Goal: Information Seeking & Learning: Find contact information

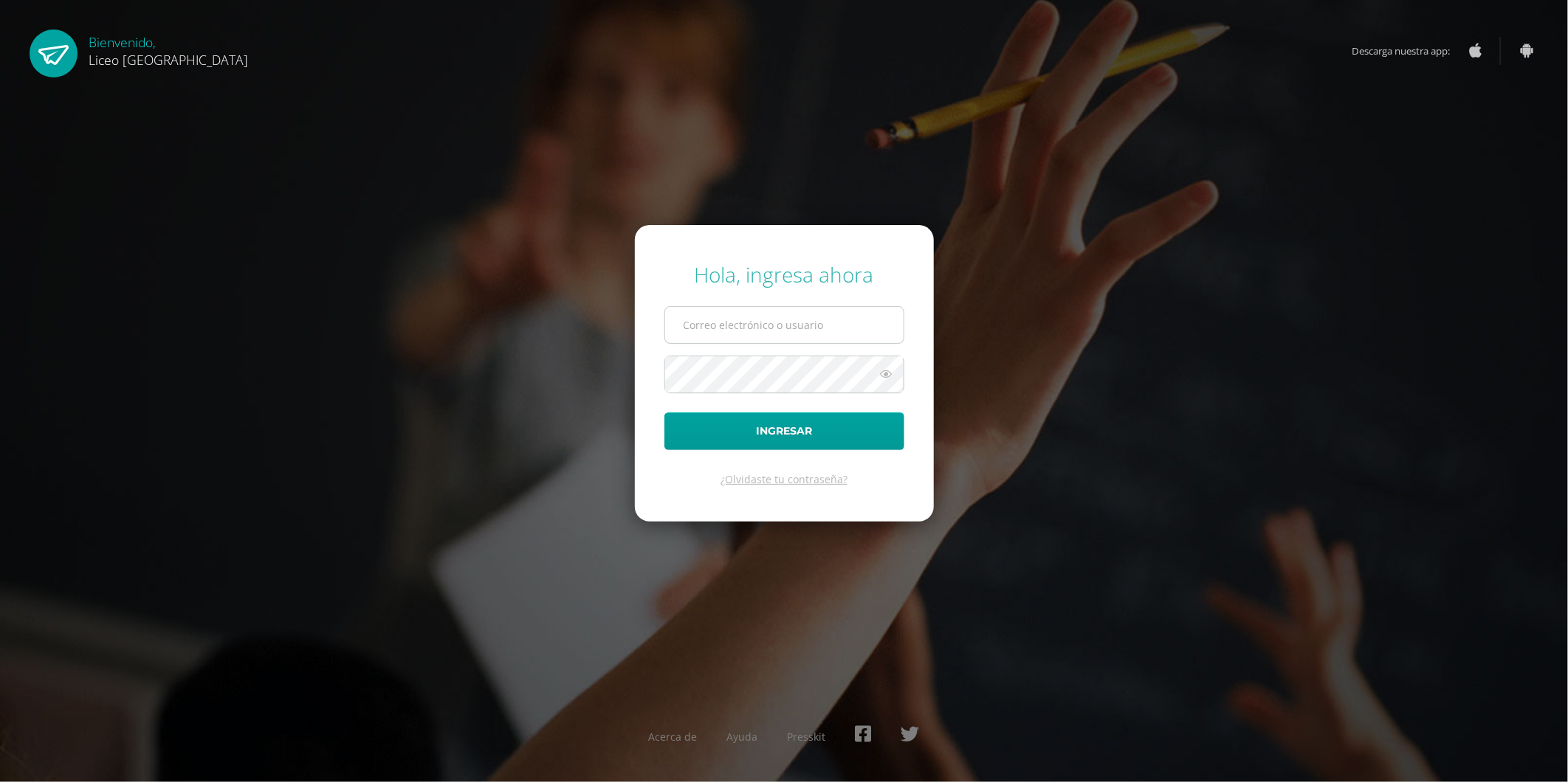
click at [756, 326] on input "text" at bounding box center [784, 325] width 238 height 36
click at [748, 328] on input "oseas.guzman@liceoguatemala.edu.gt" at bounding box center [784, 325] width 238 height 36
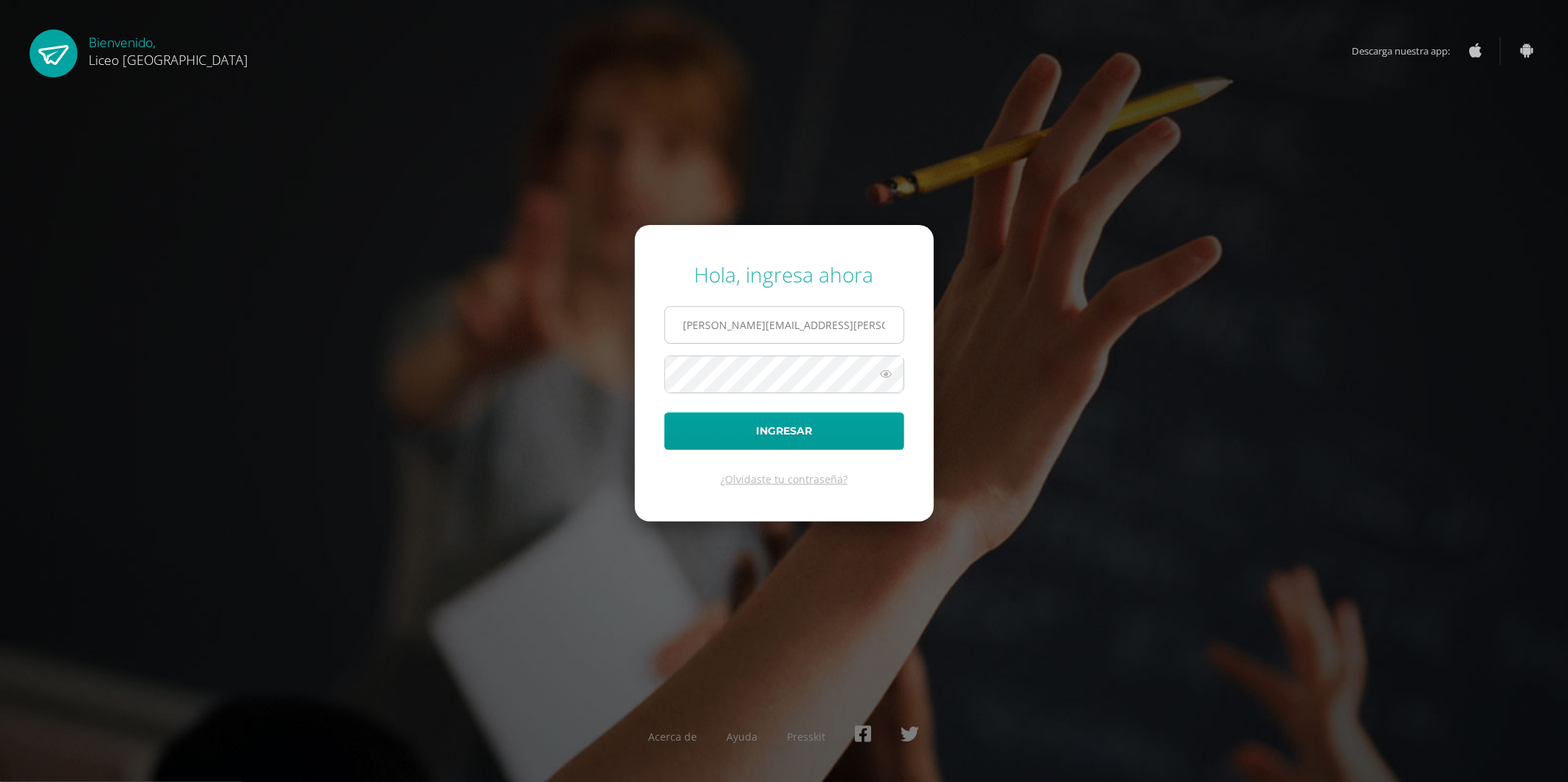
click at [754, 326] on input "oseas.guzman@liceoguatemala.edu.gt" at bounding box center [784, 325] width 238 height 36
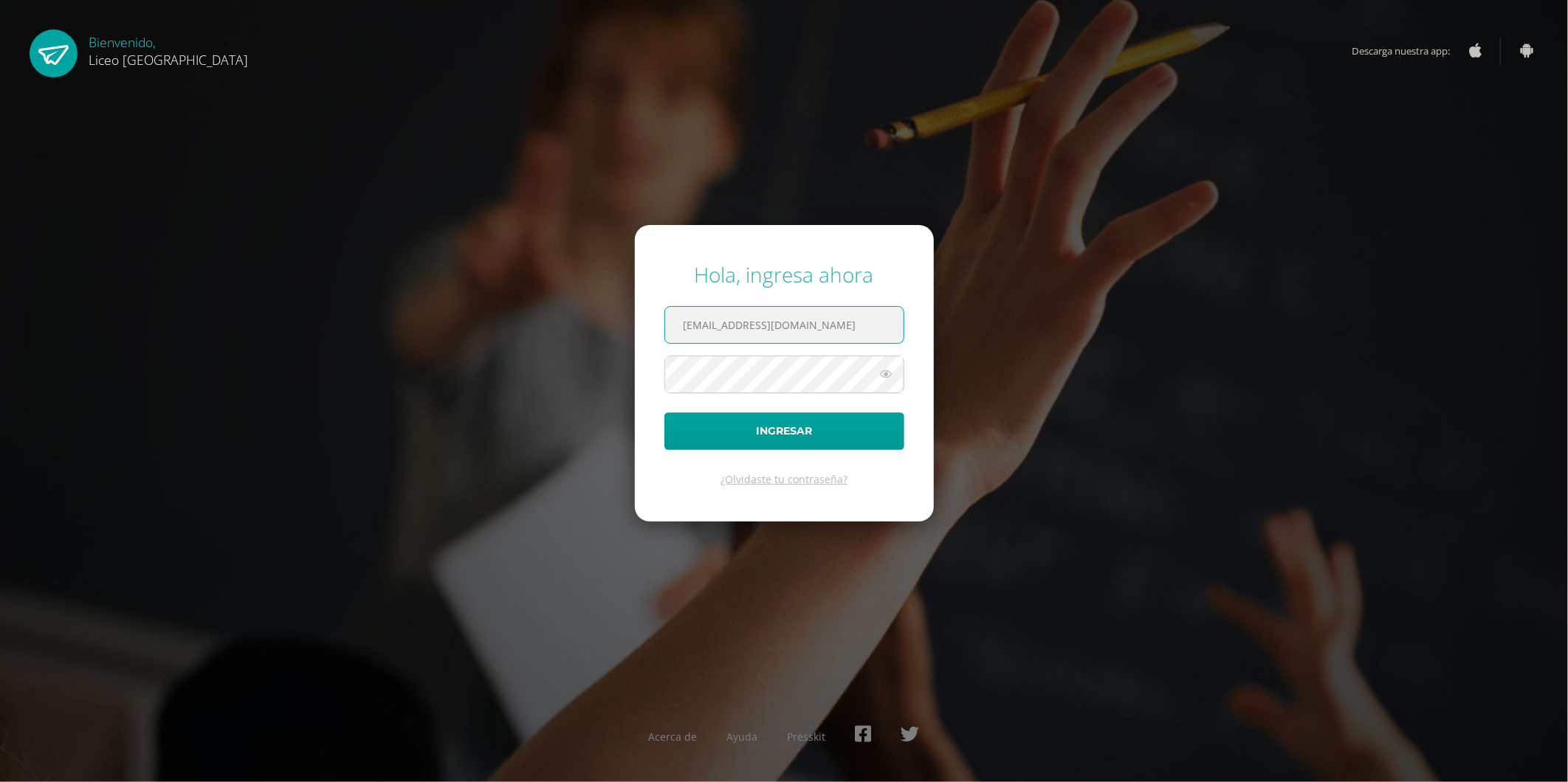
type input "coordinador.tecnologia@liceoguatemala.edu.gt"
click at [806, 430] on button "Ingresar" at bounding box center [784, 432] width 240 height 38
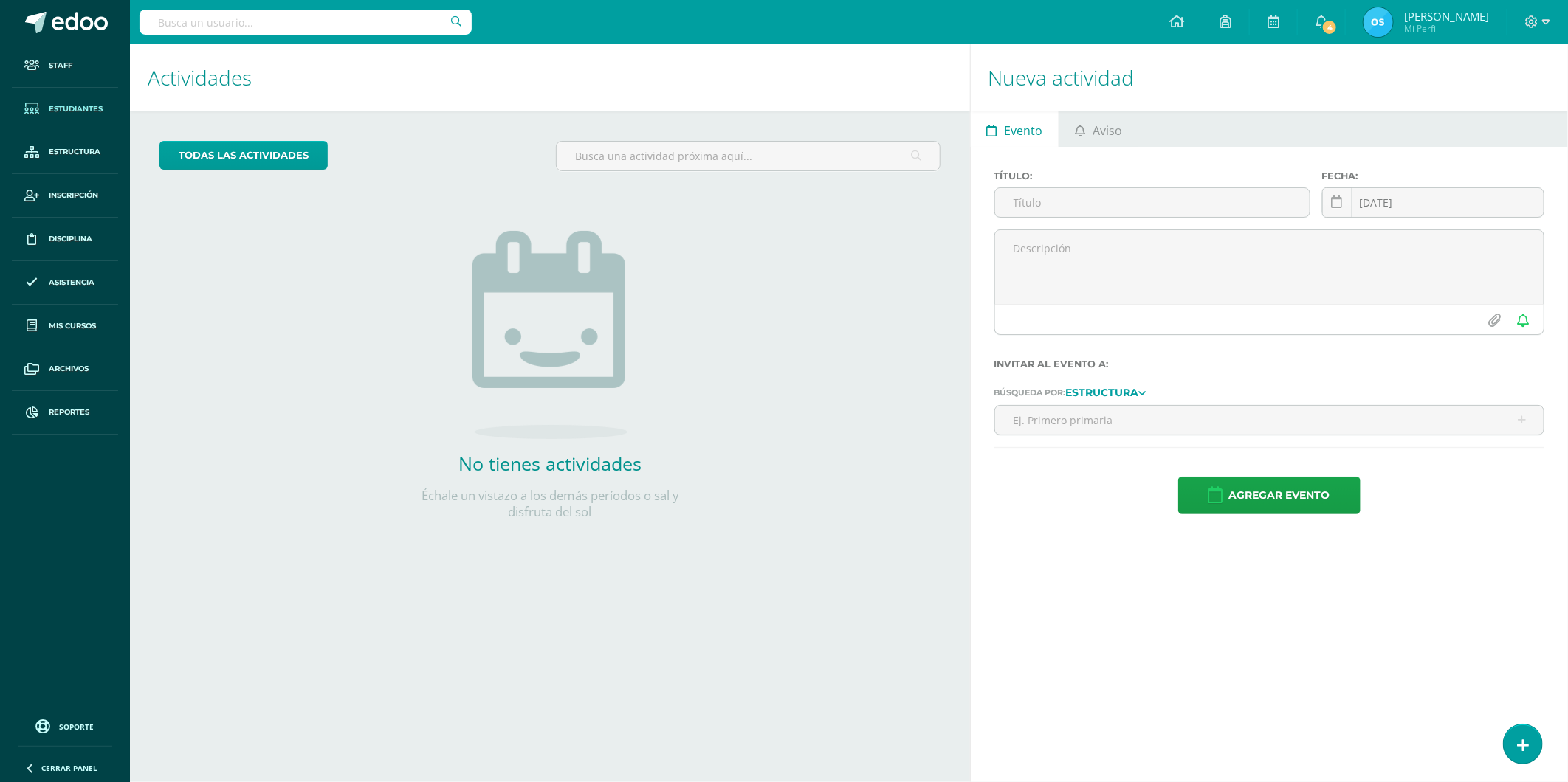
click at [76, 107] on span "Estudiantes" at bounding box center [75, 110] width 54 height 12
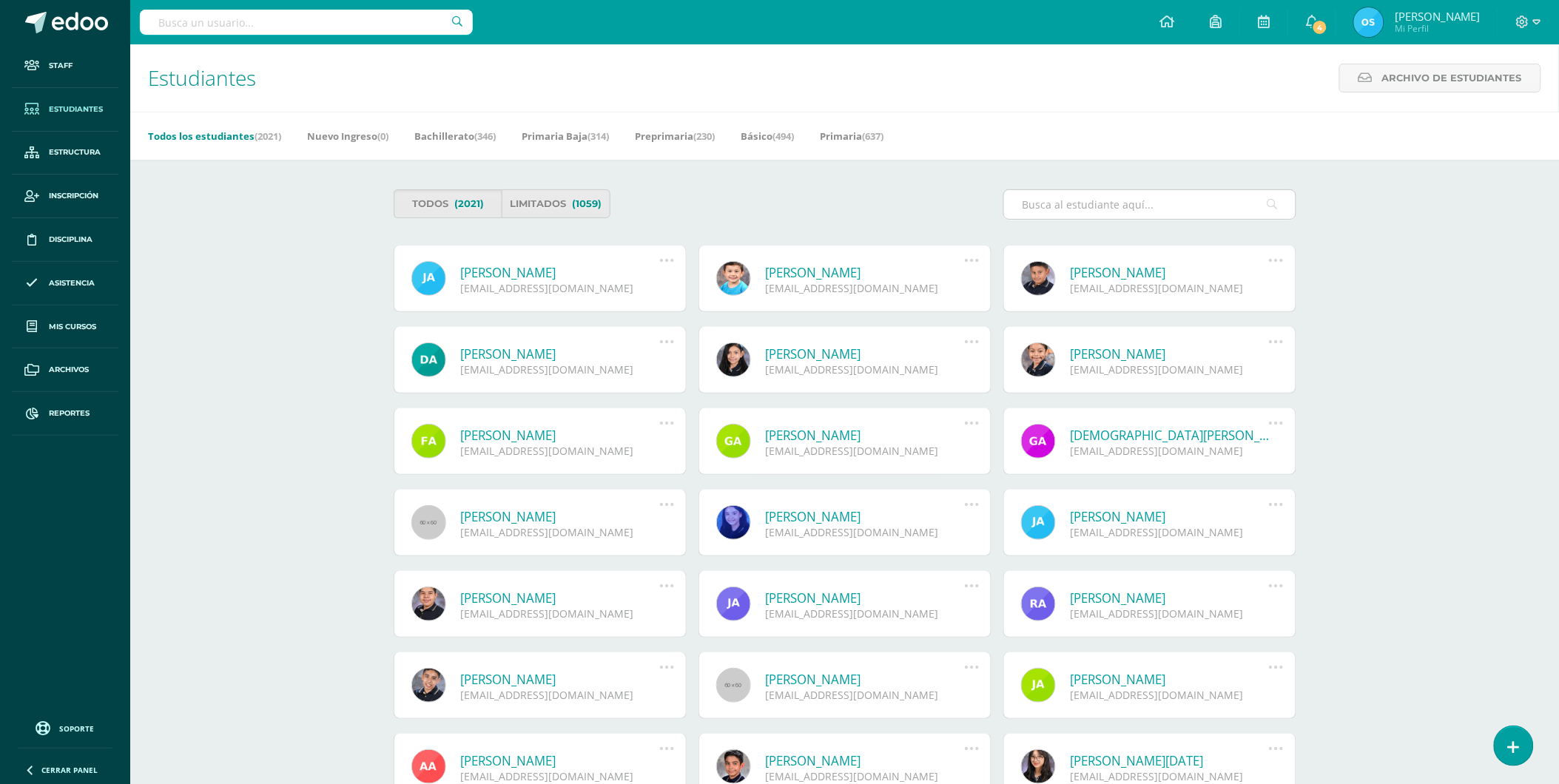
click at [1162, 205] on input "text" at bounding box center [1150, 204] width 292 height 29
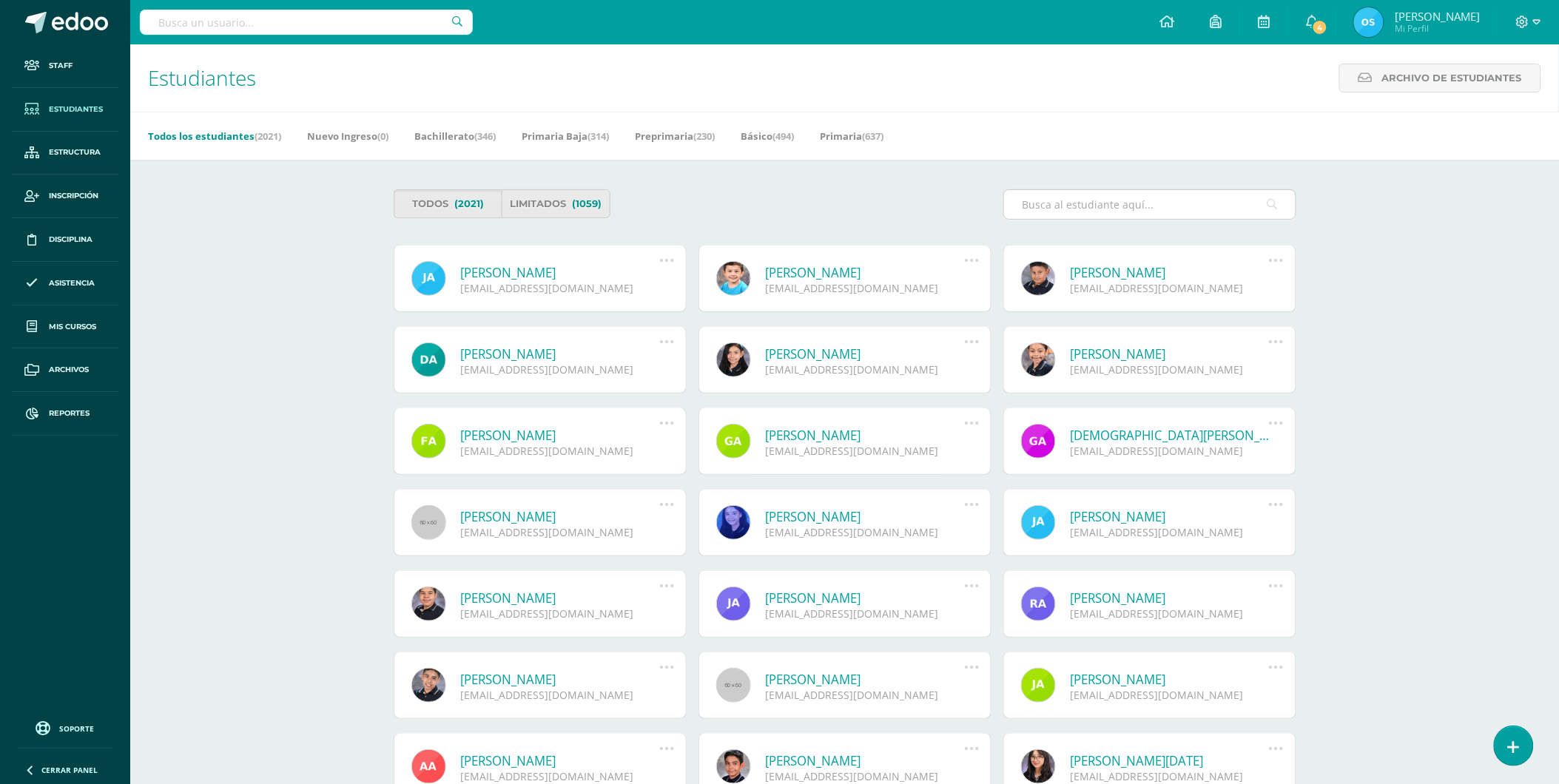
click at [1162, 205] on input "text" at bounding box center [1150, 204] width 292 height 29
click at [1109, 208] on input "text" at bounding box center [1150, 204] width 292 height 29
paste input "Alejandro Bracamonte"
type input "Alejandro Bracamonte"
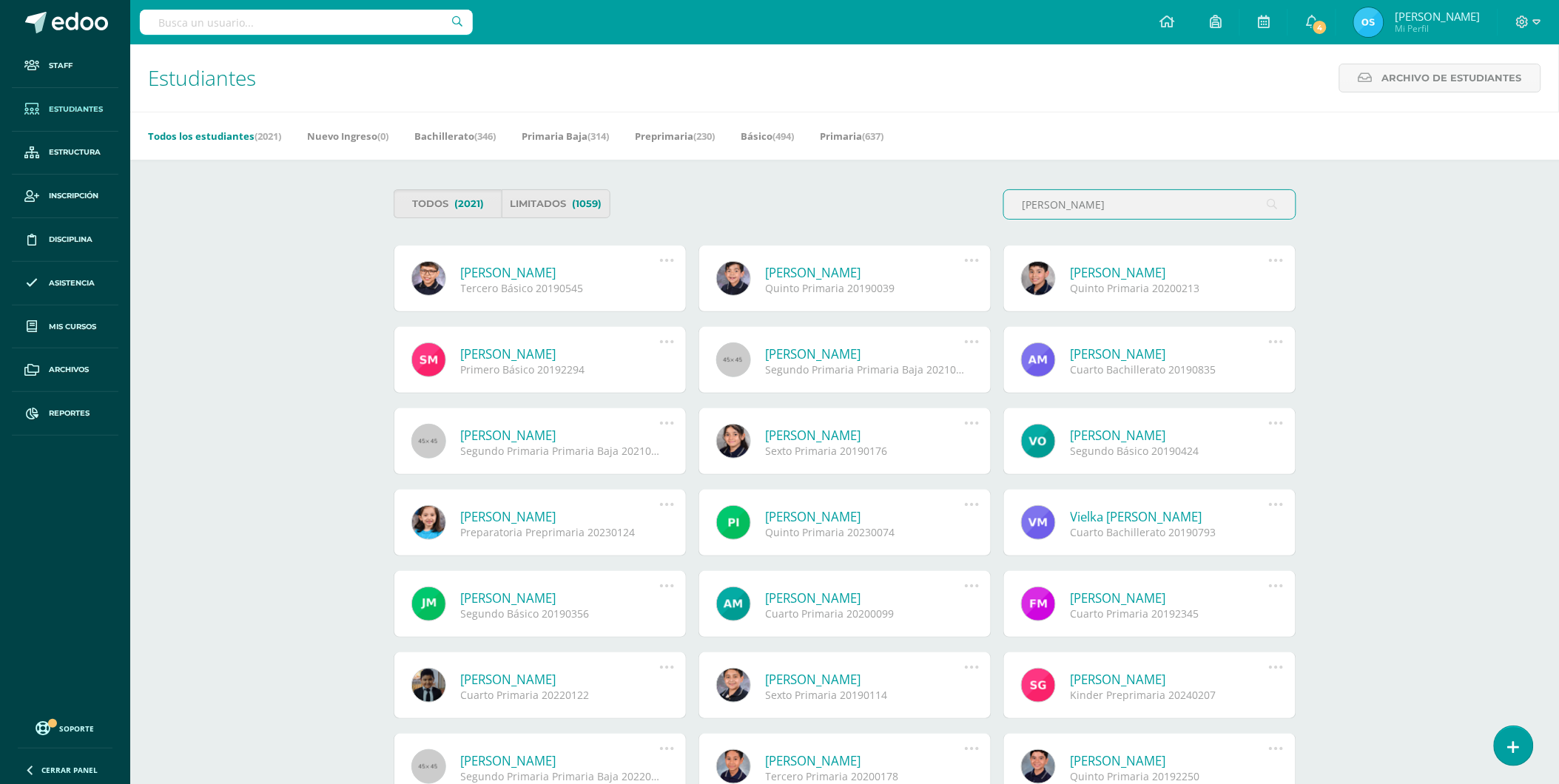
click at [531, 275] on link "Bryan Alejandro Bracamonte Ortíz" at bounding box center [561, 273] width 199 height 17
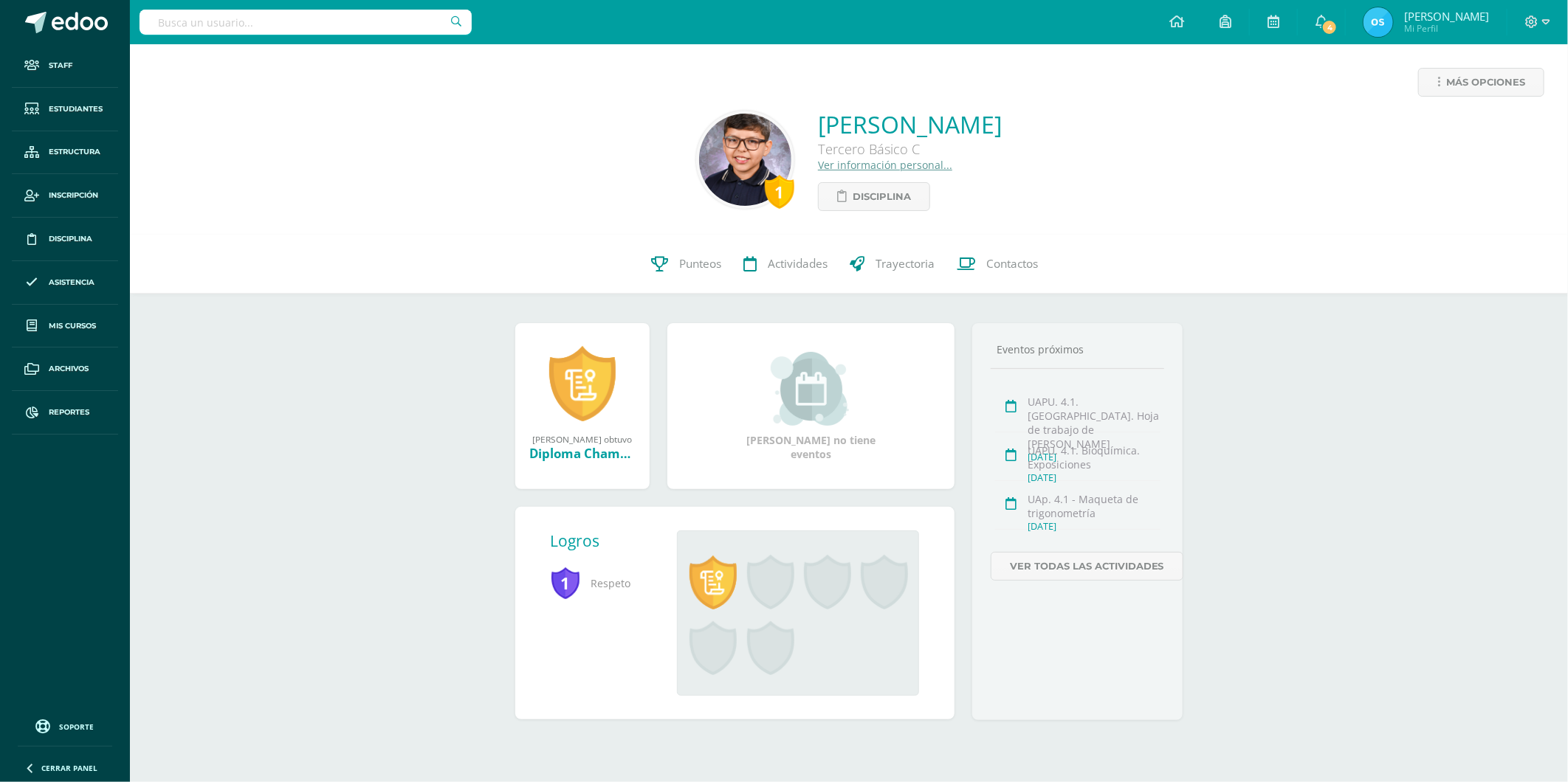
click at [818, 162] on link "Ver información personal..." at bounding box center [885, 165] width 135 height 14
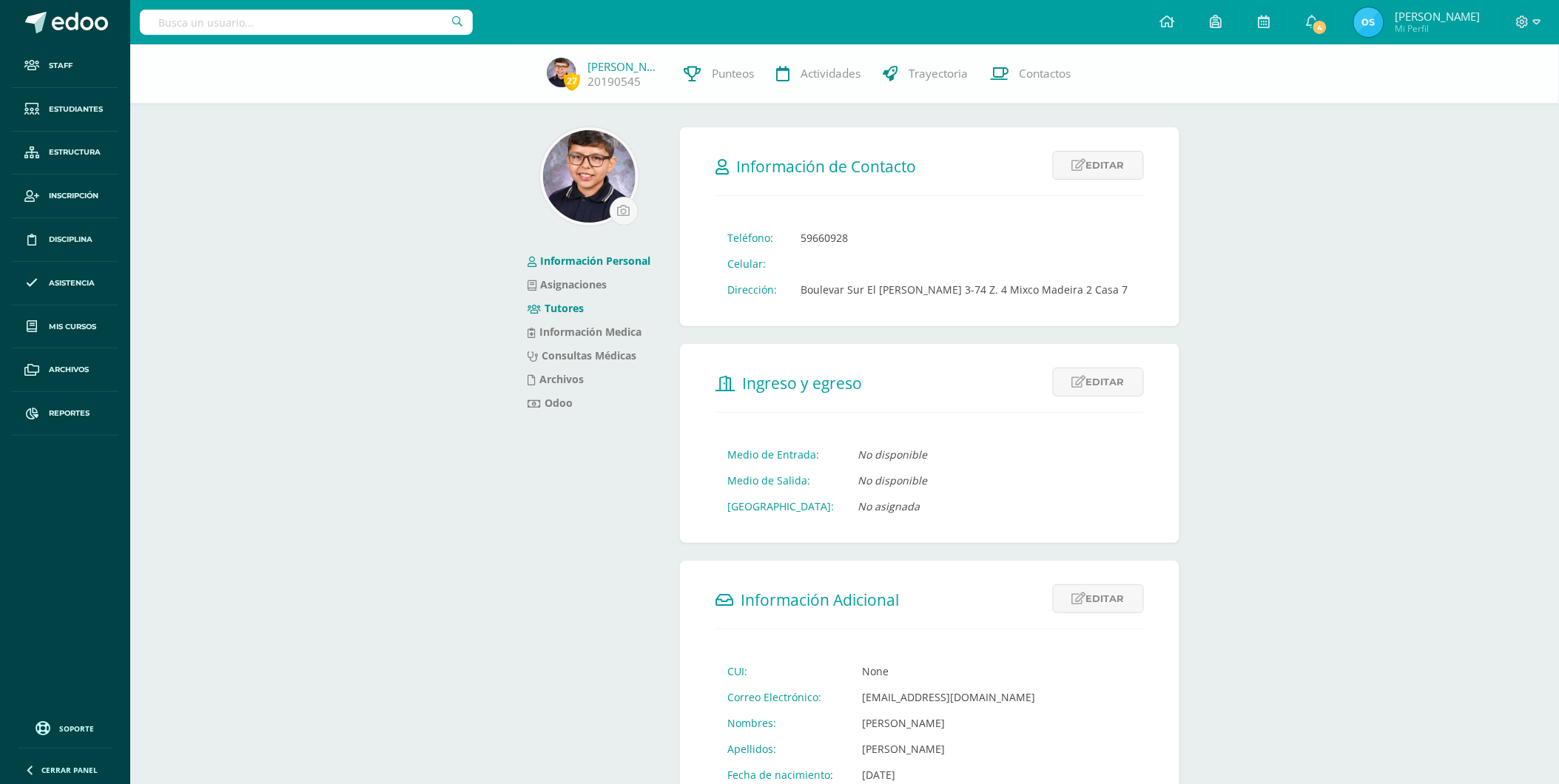
click at [564, 311] on link "Tutores" at bounding box center [556, 308] width 56 height 14
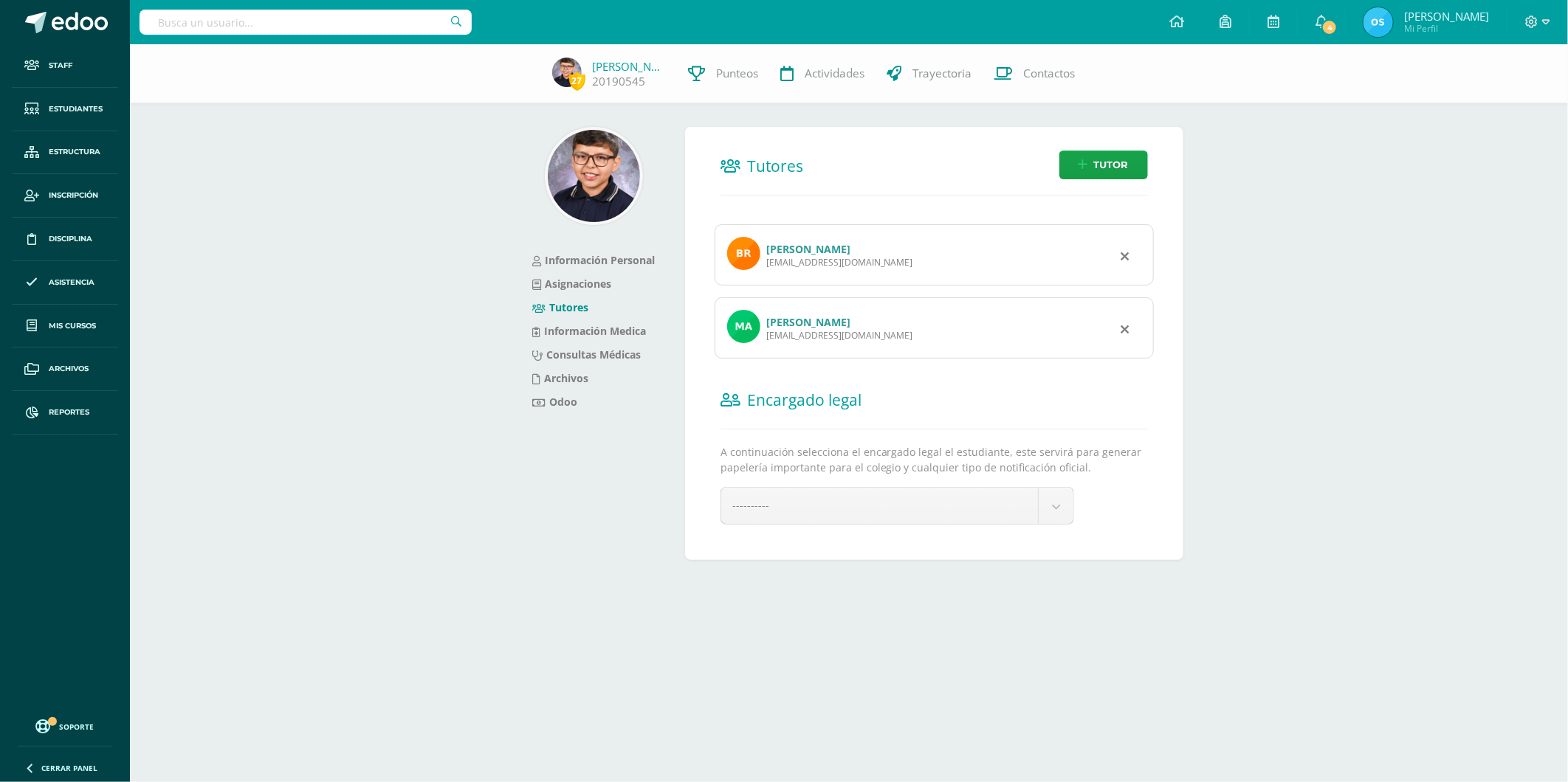
click at [786, 318] on link "Mariana Ortiz" at bounding box center [807, 322] width 84 height 14
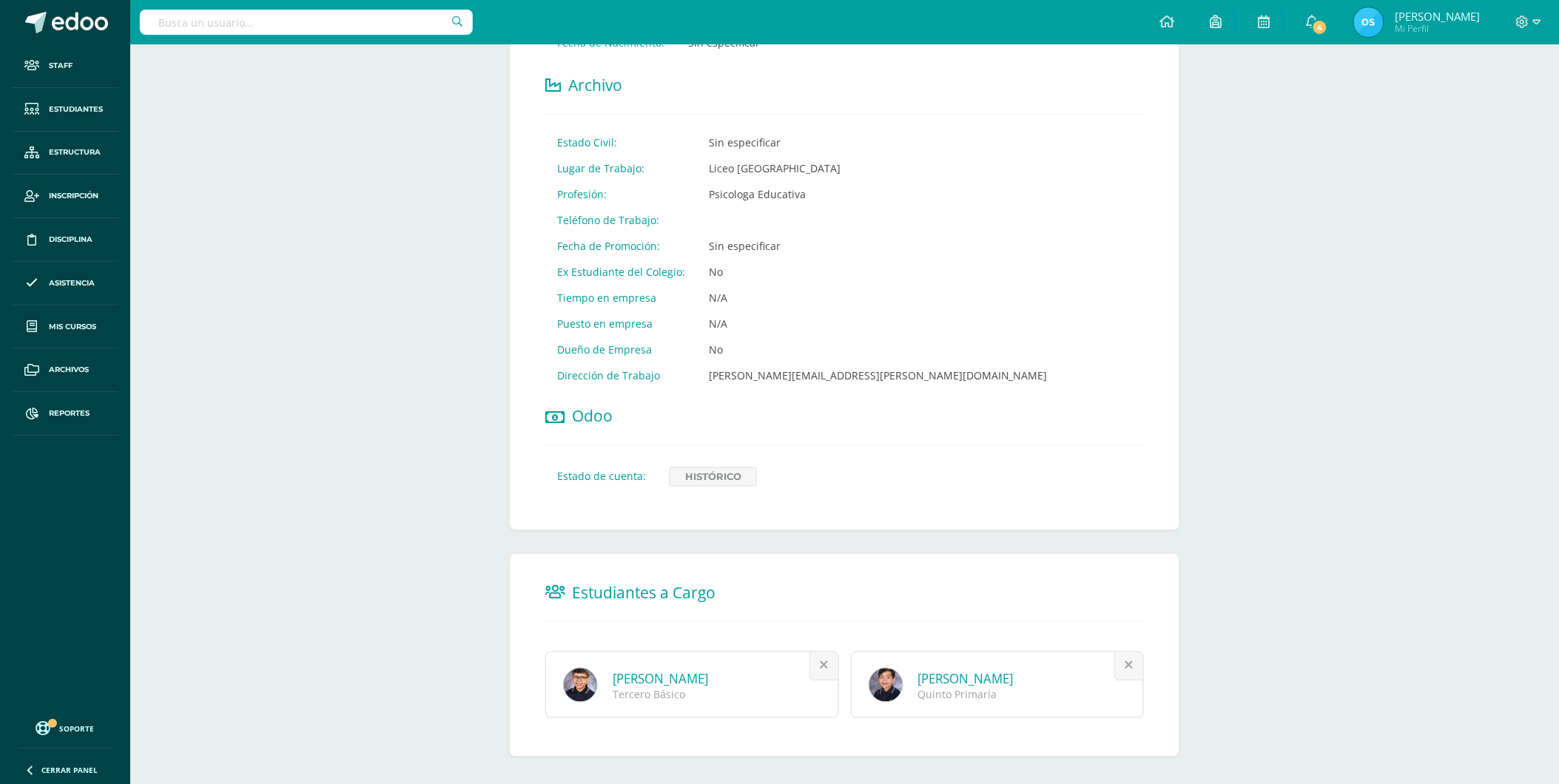
scroll to position [639, 0]
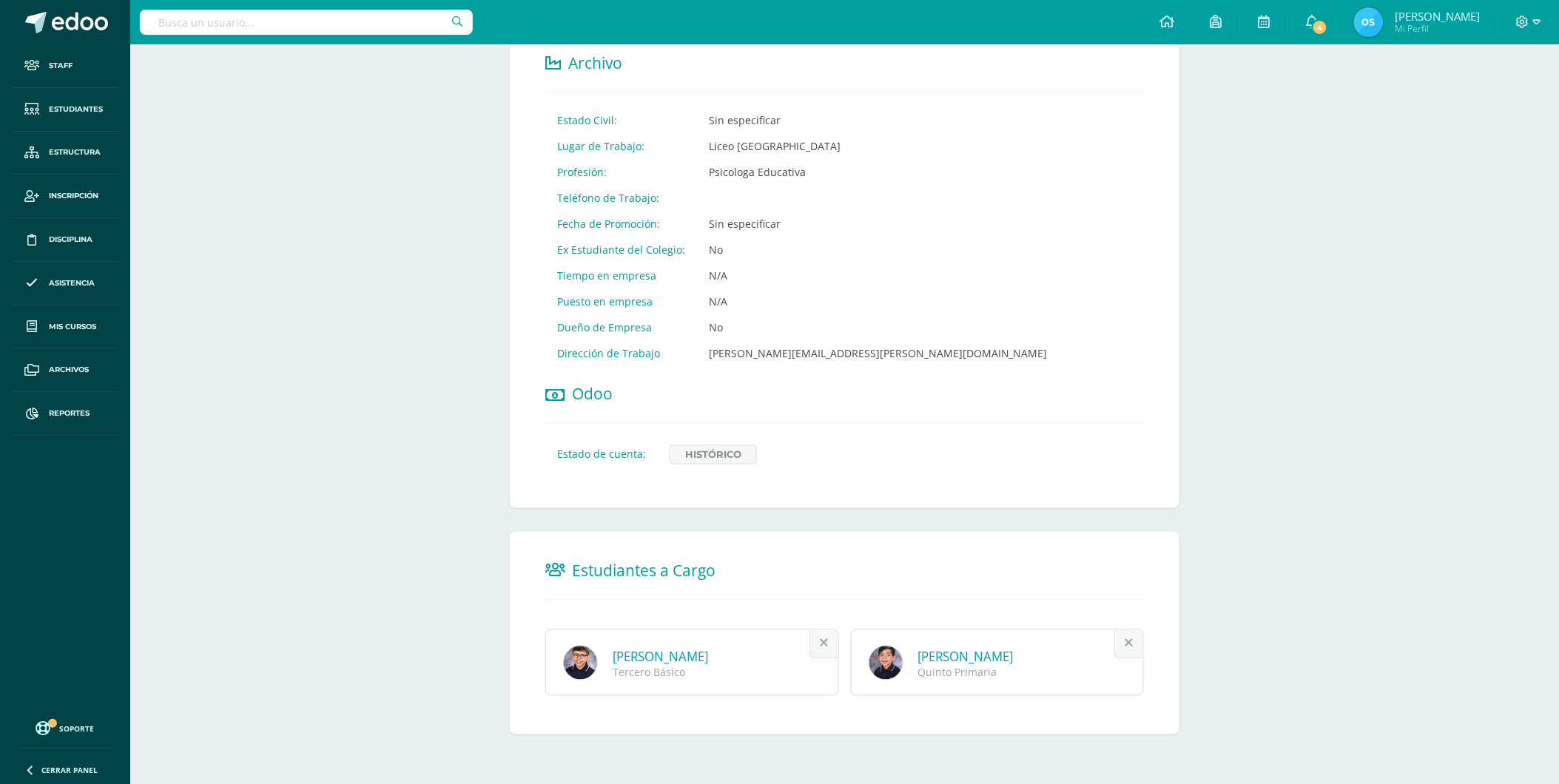
click at [966, 655] on link "Luis André Bracamonte Ortíz" at bounding box center [966, 658] width 95 height 17
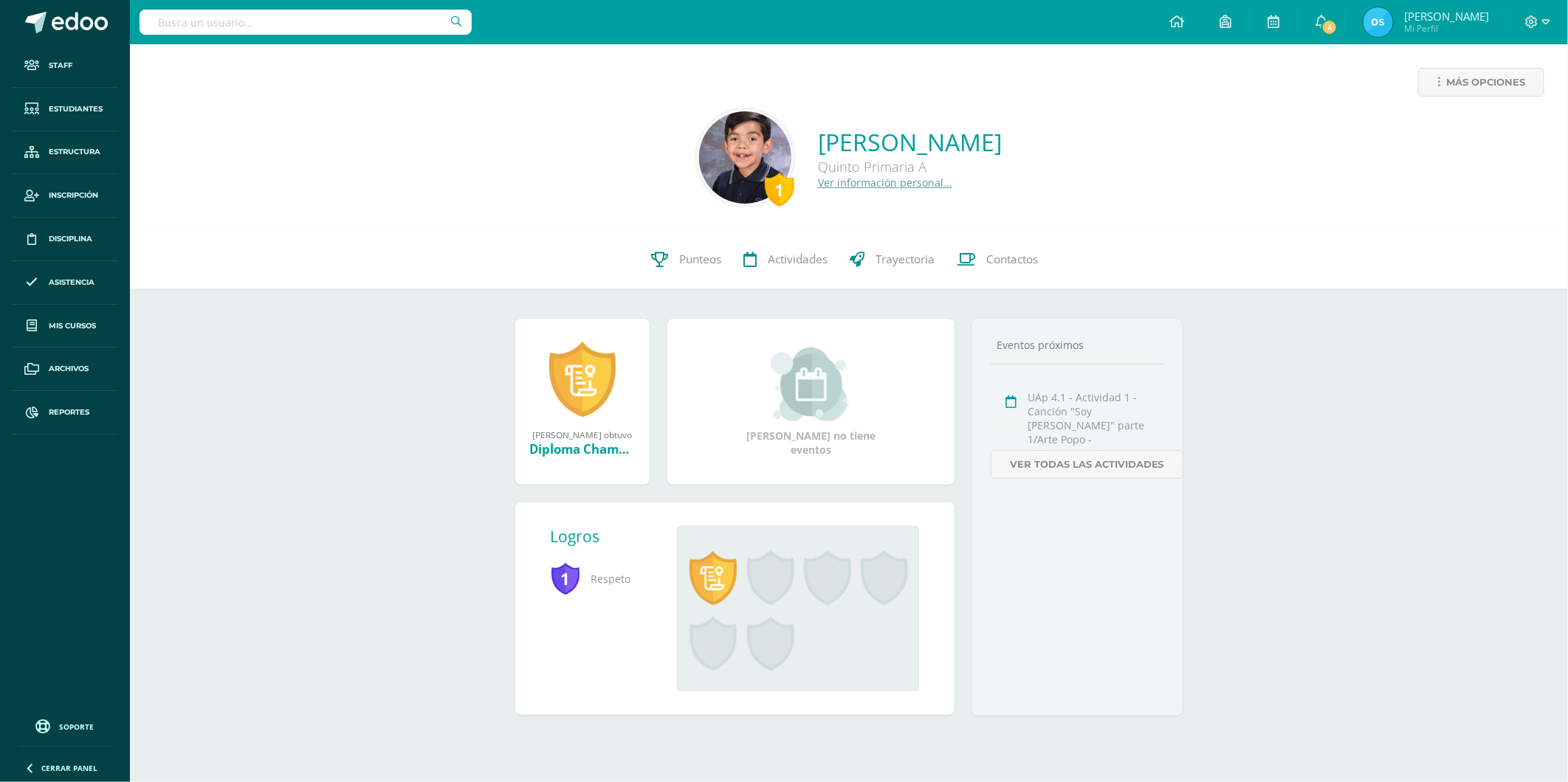
click at [830, 186] on link "Ver información personal..." at bounding box center [885, 182] width 135 height 14
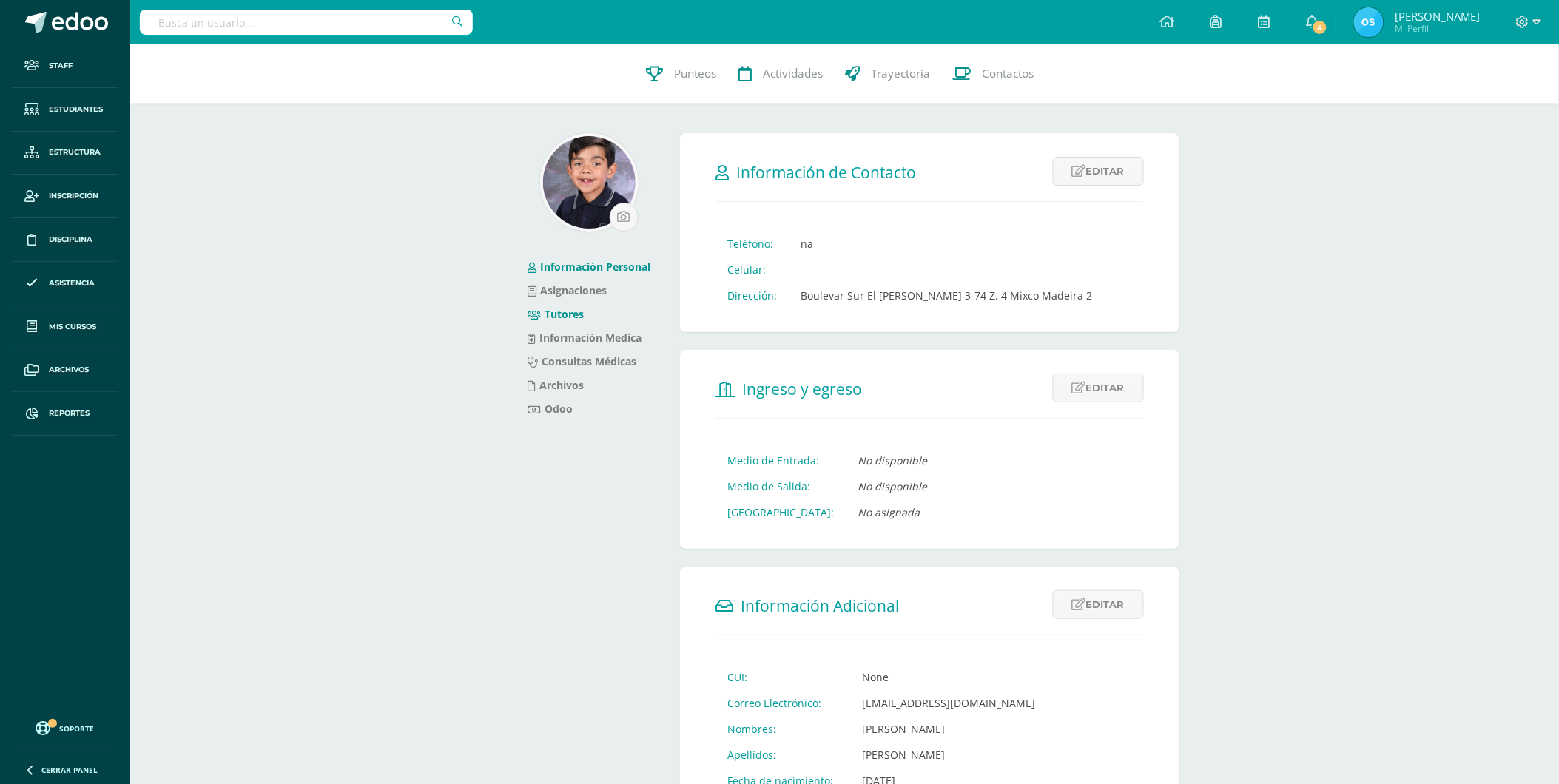
click at [555, 308] on link "Tutores" at bounding box center [556, 314] width 56 height 14
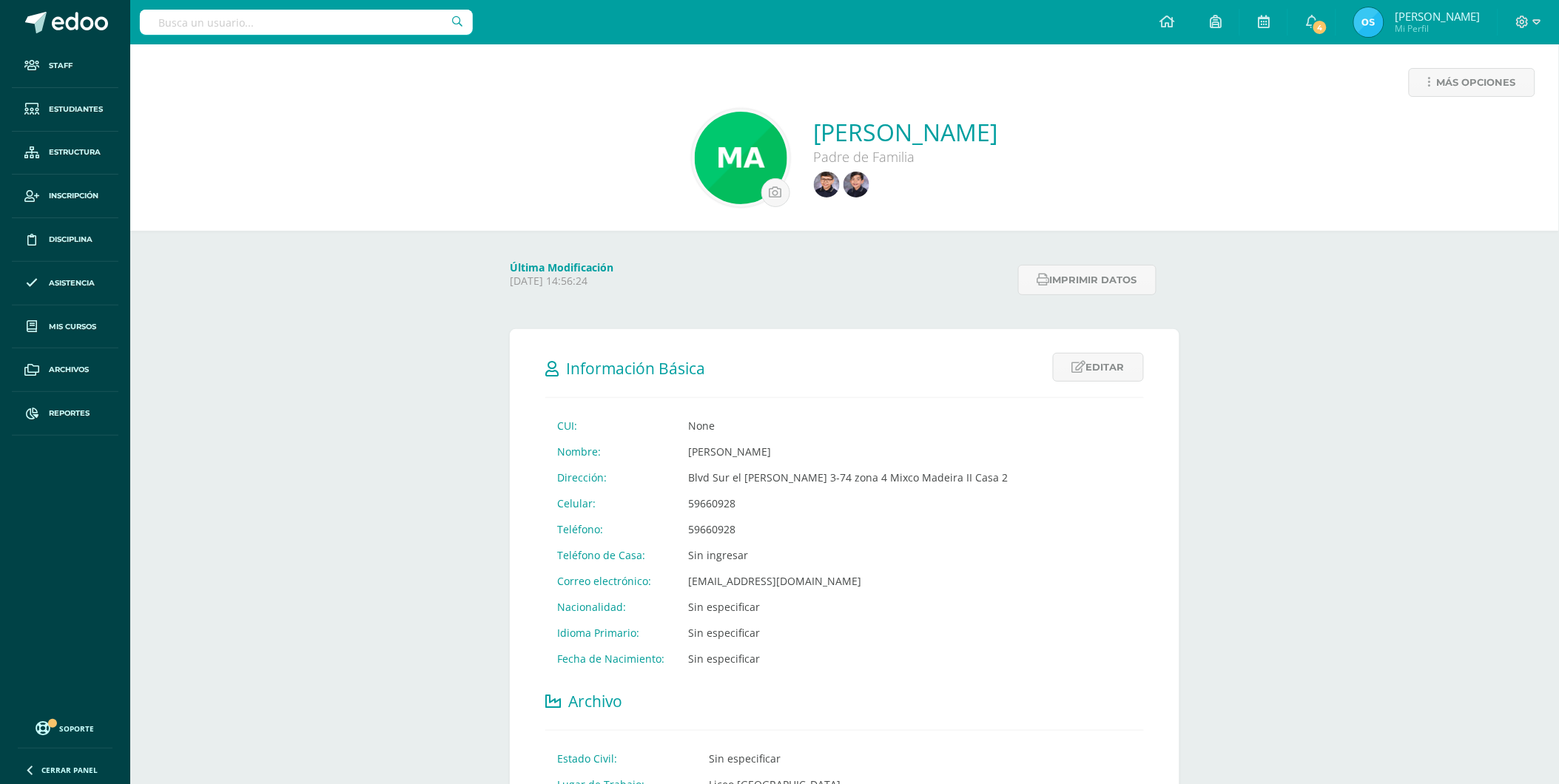
click at [882, 134] on link "[PERSON_NAME]" at bounding box center [905, 132] width 184 height 32
click at [1441, 89] on span "Más opciones" at bounding box center [1476, 83] width 79 height 28
click at [94, 108] on span "Estudiantes" at bounding box center [75, 110] width 54 height 12
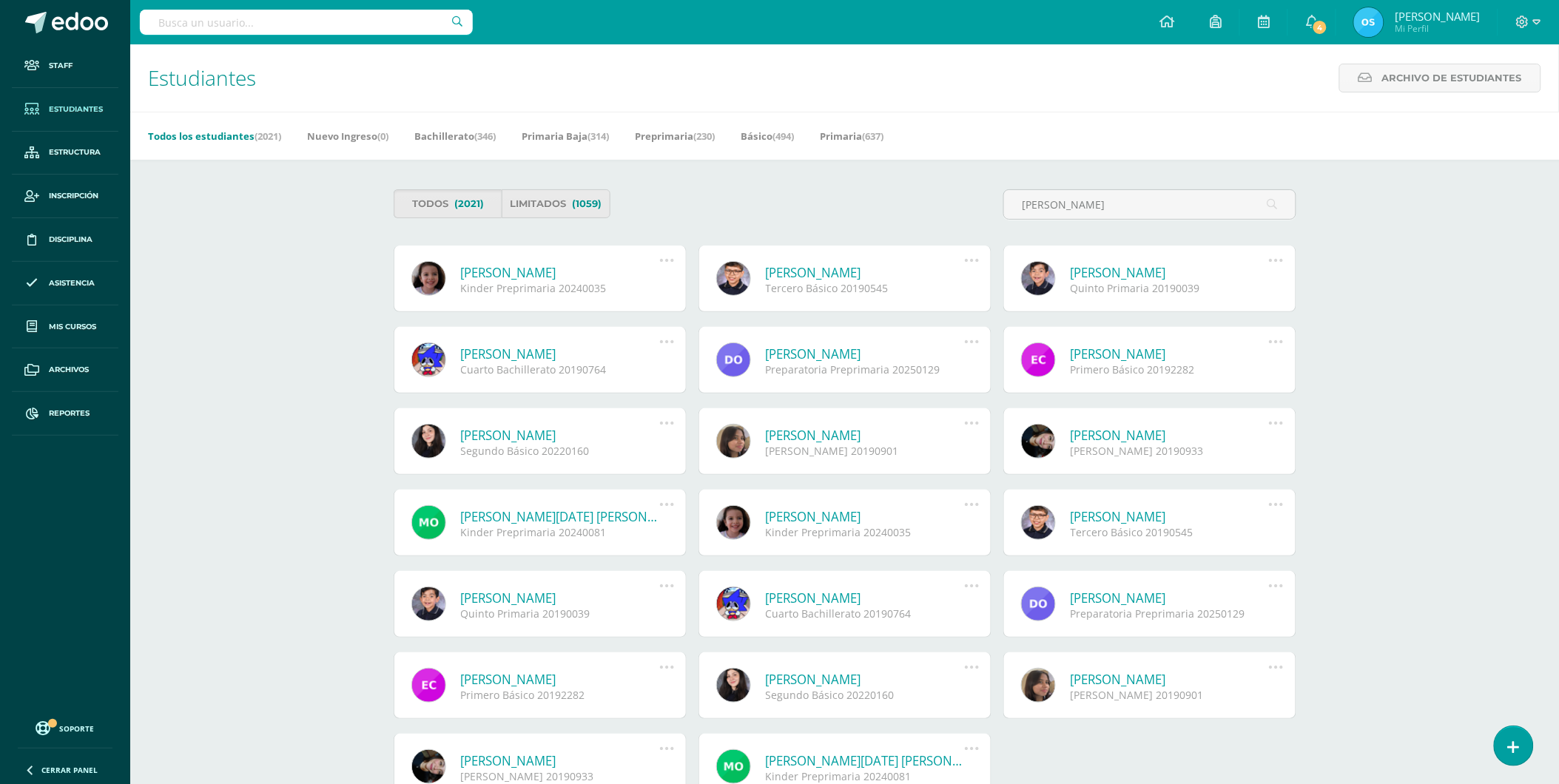
type input "bracamonte ortiz"
click at [475, 268] on link "Ana Paula Bracamonte Ortíz" at bounding box center [561, 273] width 199 height 17
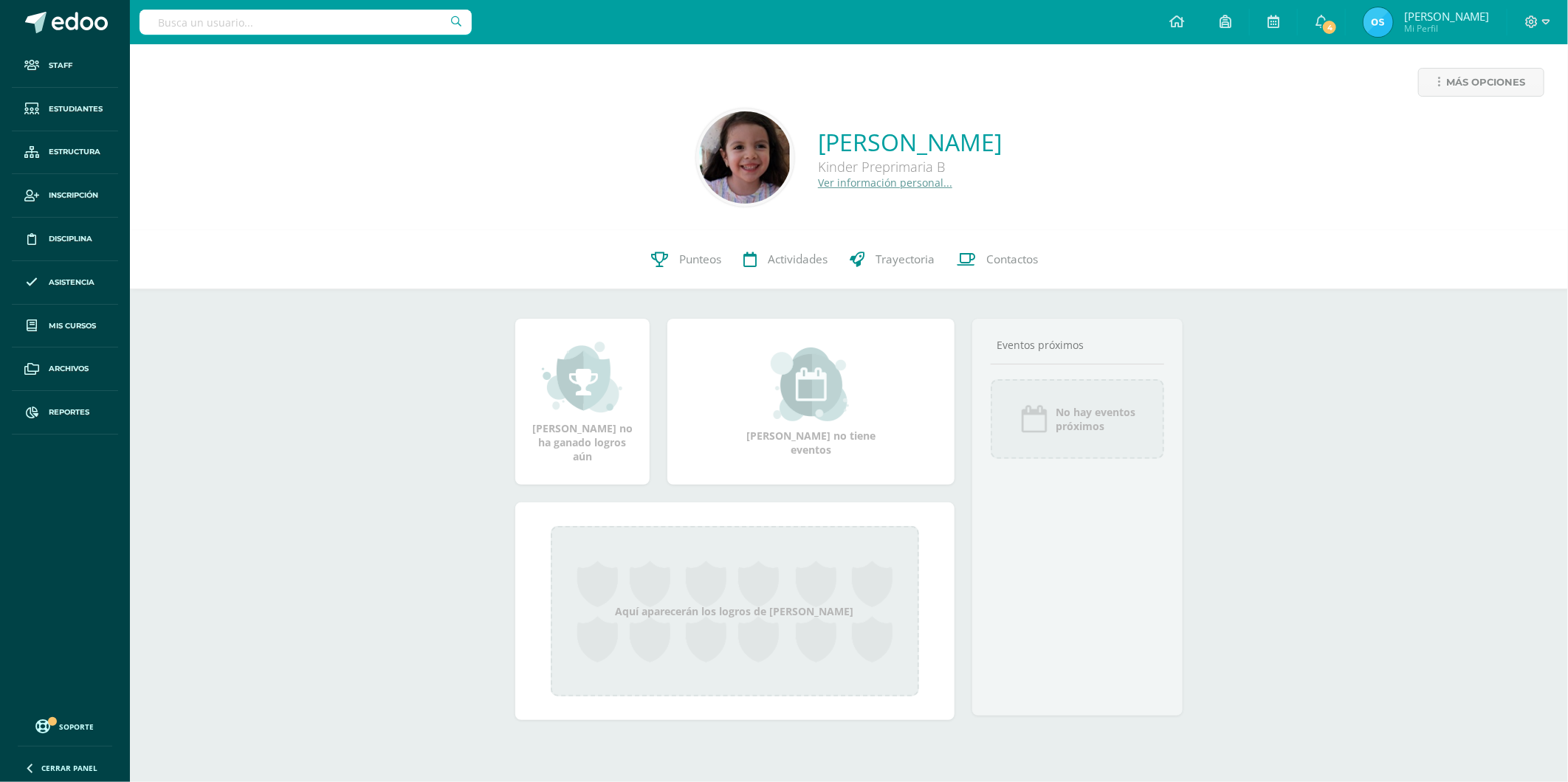
click at [836, 182] on link "Ver información personal..." at bounding box center [885, 182] width 135 height 14
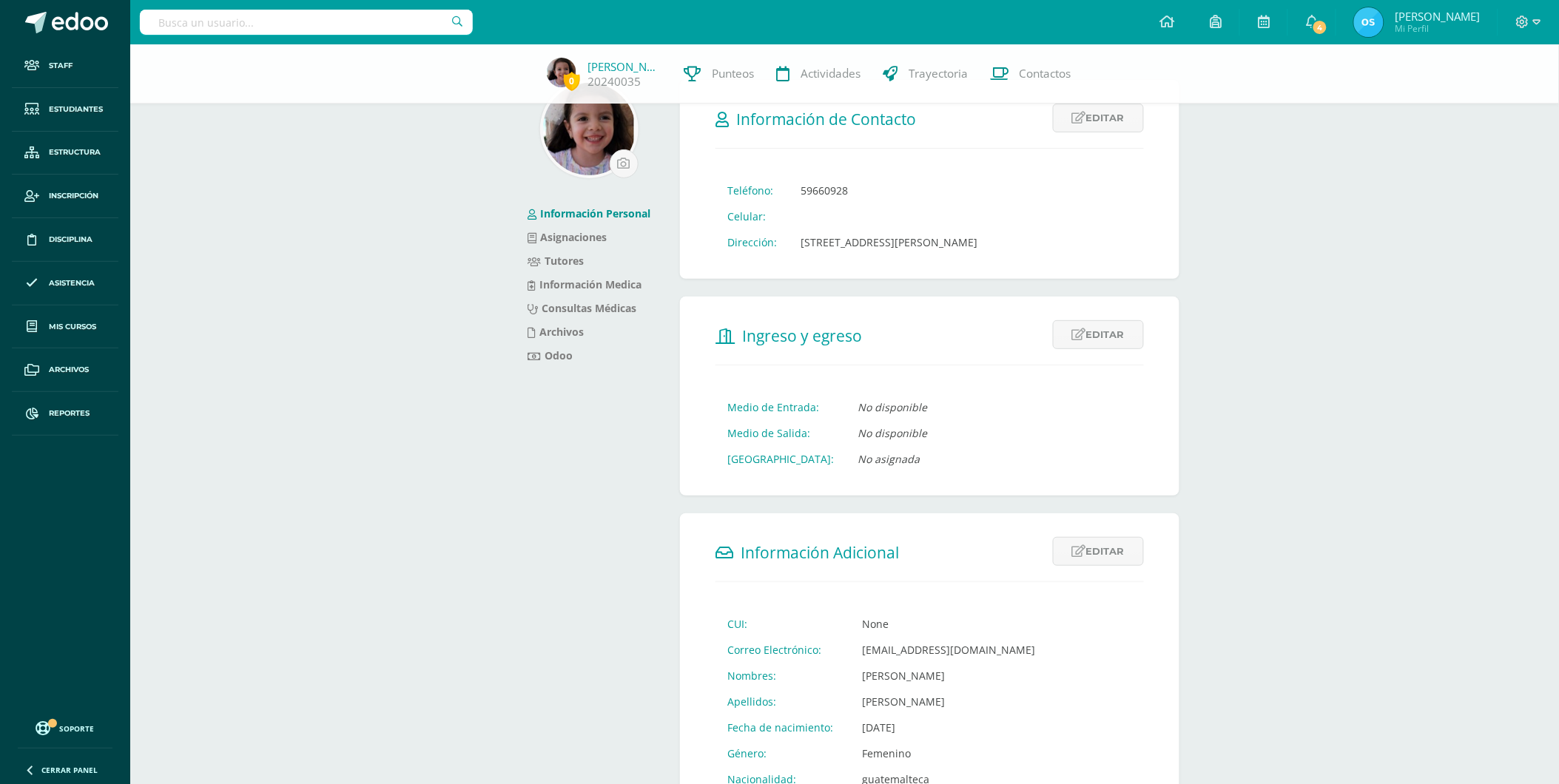
scroll to position [47, 0]
click at [557, 255] on link "Tutores" at bounding box center [556, 261] width 56 height 14
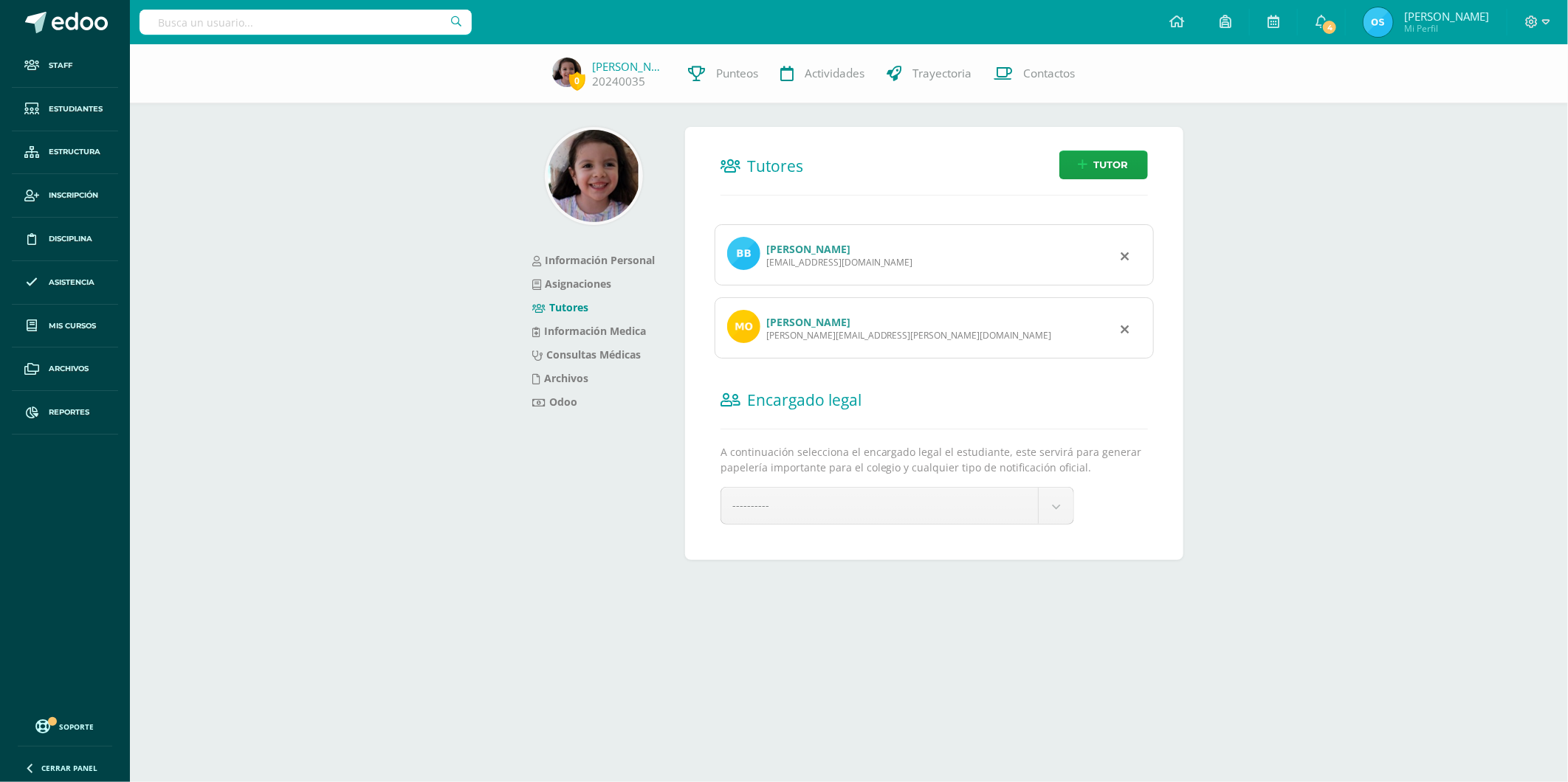
click at [879, 318] on div "[PERSON_NAME]" at bounding box center [908, 322] width 286 height 14
click at [791, 318] on link "[PERSON_NAME]" at bounding box center [807, 322] width 84 height 14
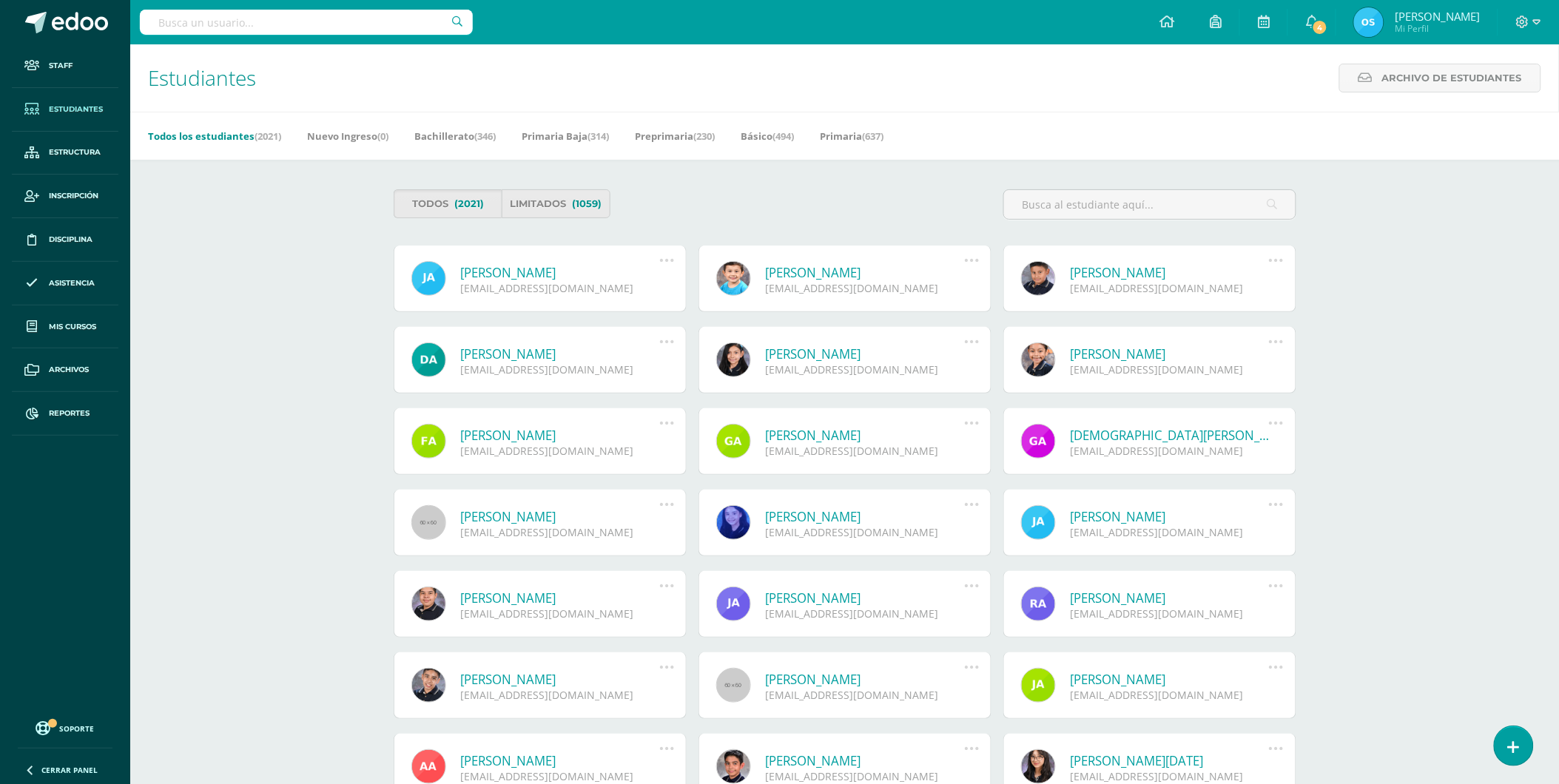
type input "[PERSON_NAME]"
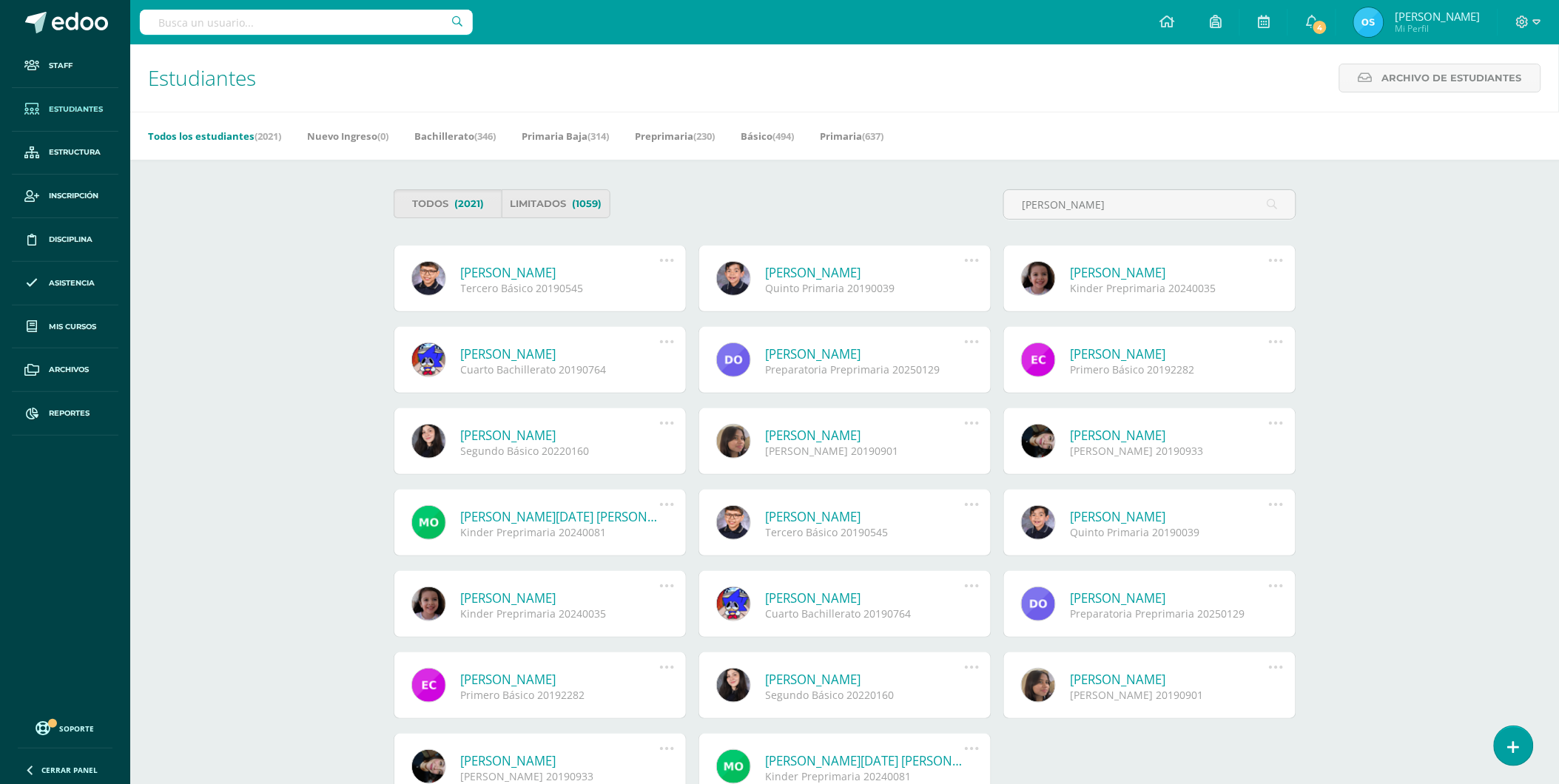
click at [548, 274] on link "Bryan Alejandro Bracamonte Ortíz" at bounding box center [561, 273] width 199 height 17
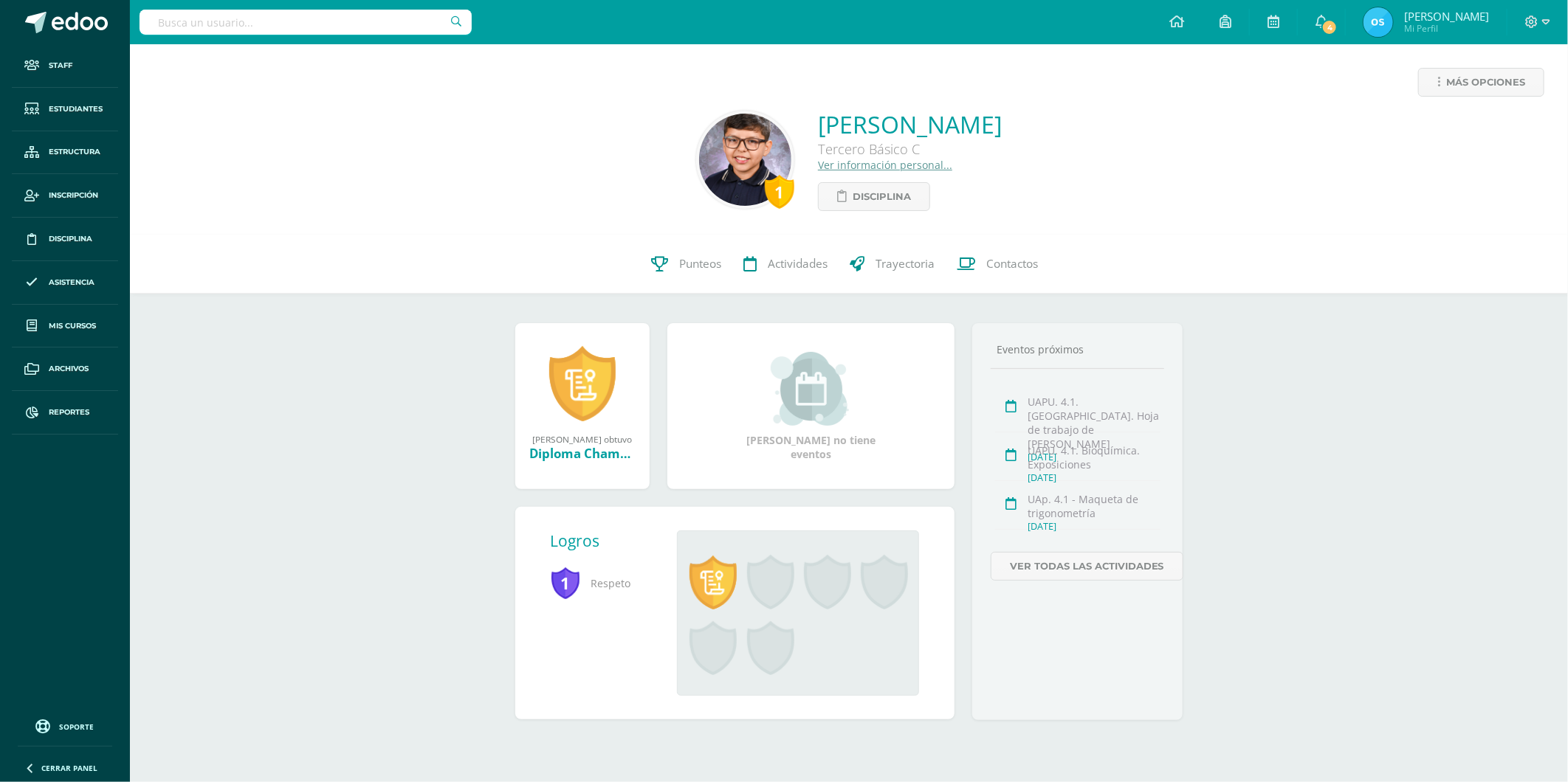
click at [818, 163] on link "Ver información personal..." at bounding box center [885, 165] width 135 height 14
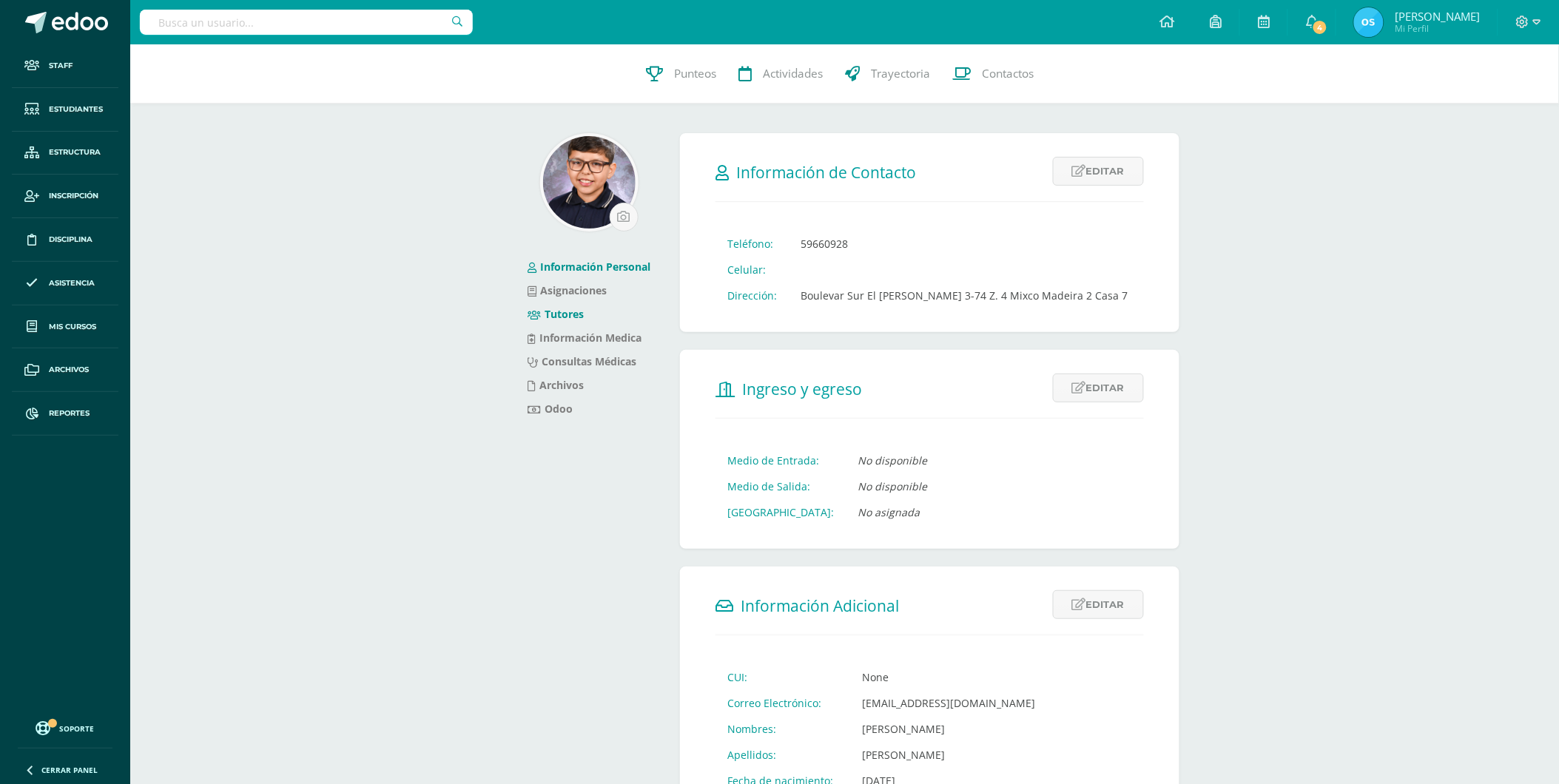
click at [567, 313] on link "Tutores" at bounding box center [556, 314] width 56 height 14
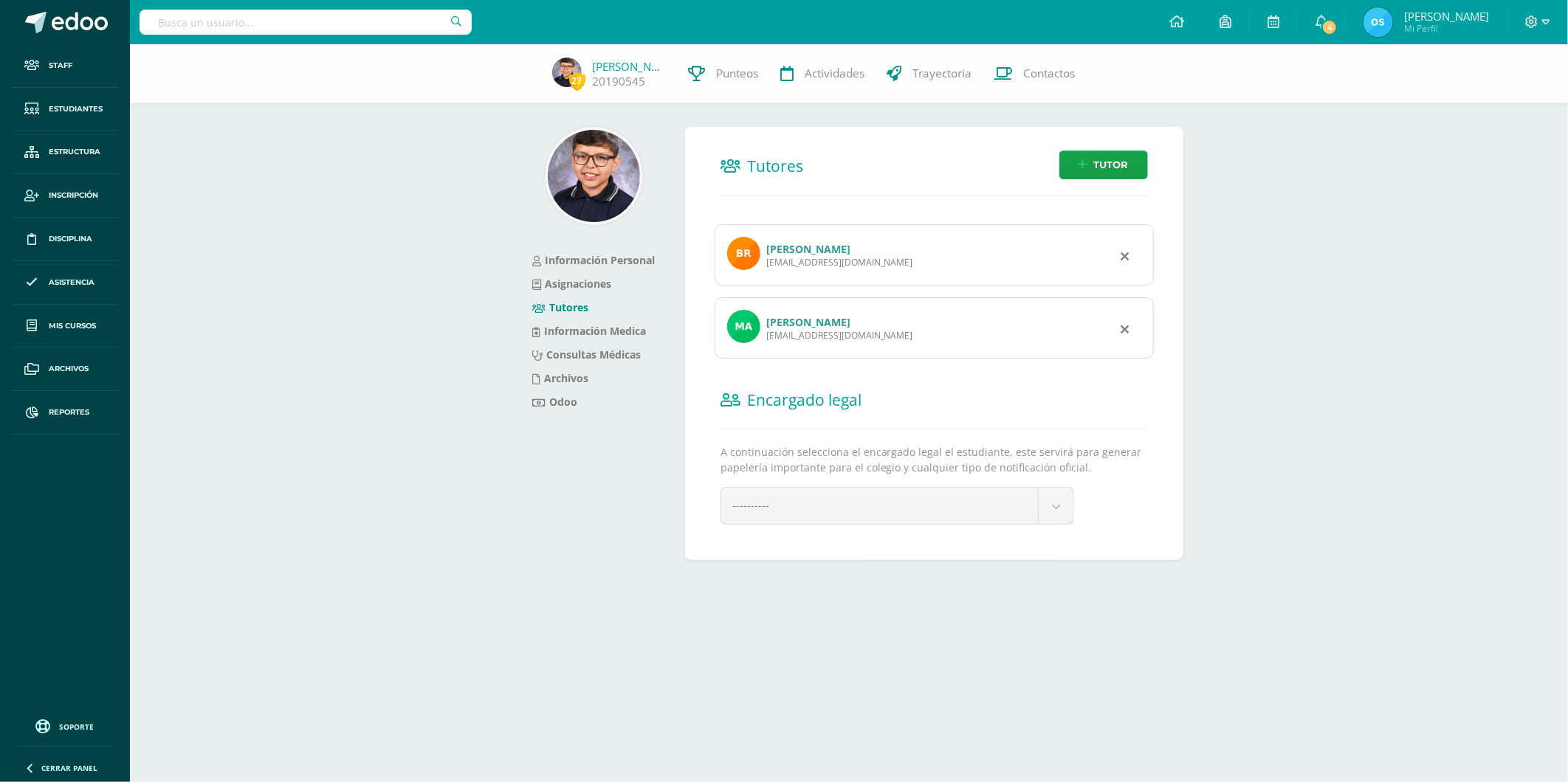
click at [796, 320] on link "[PERSON_NAME]" at bounding box center [807, 322] width 84 height 14
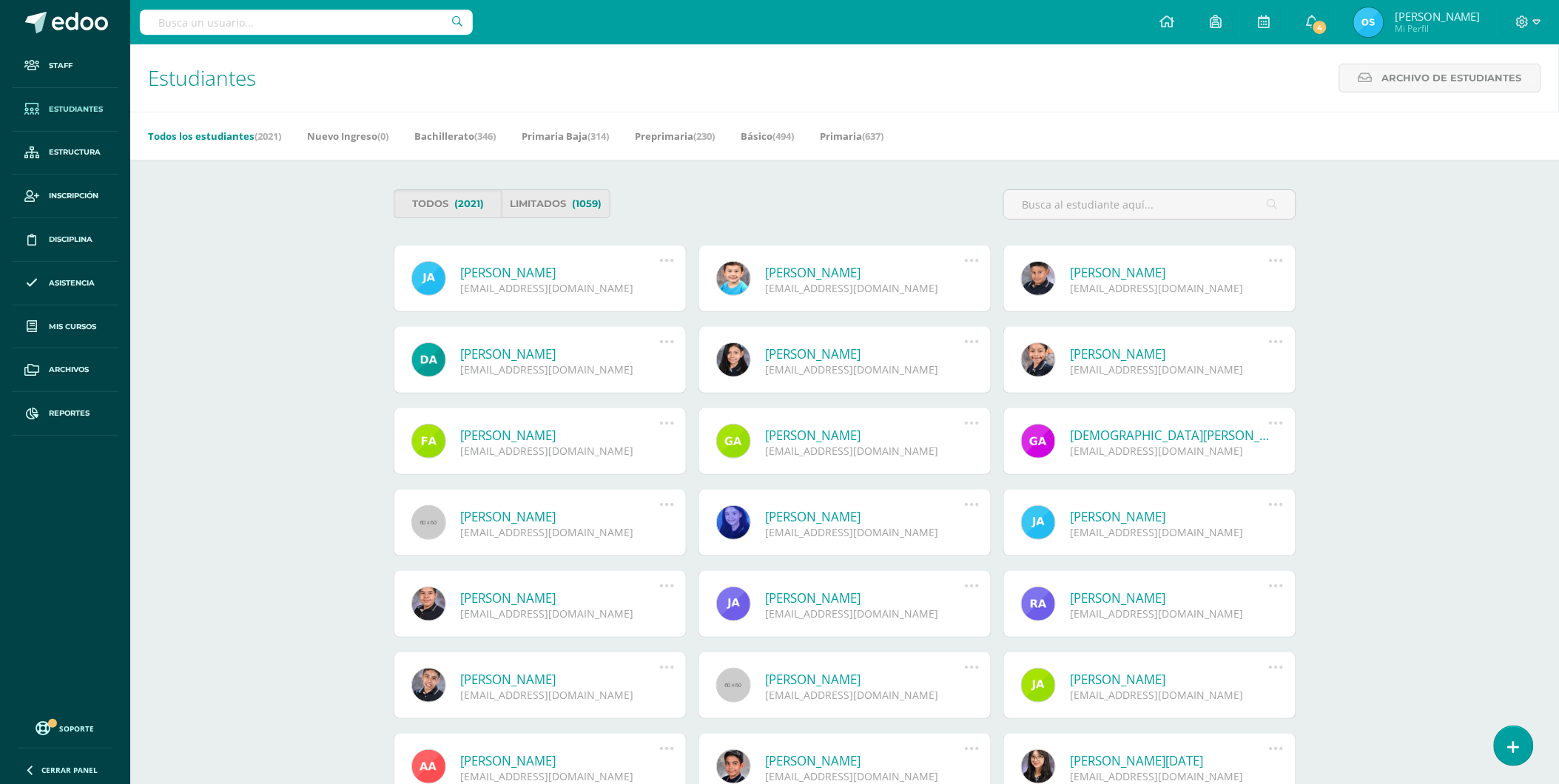
type input "bracamonte ortiz"
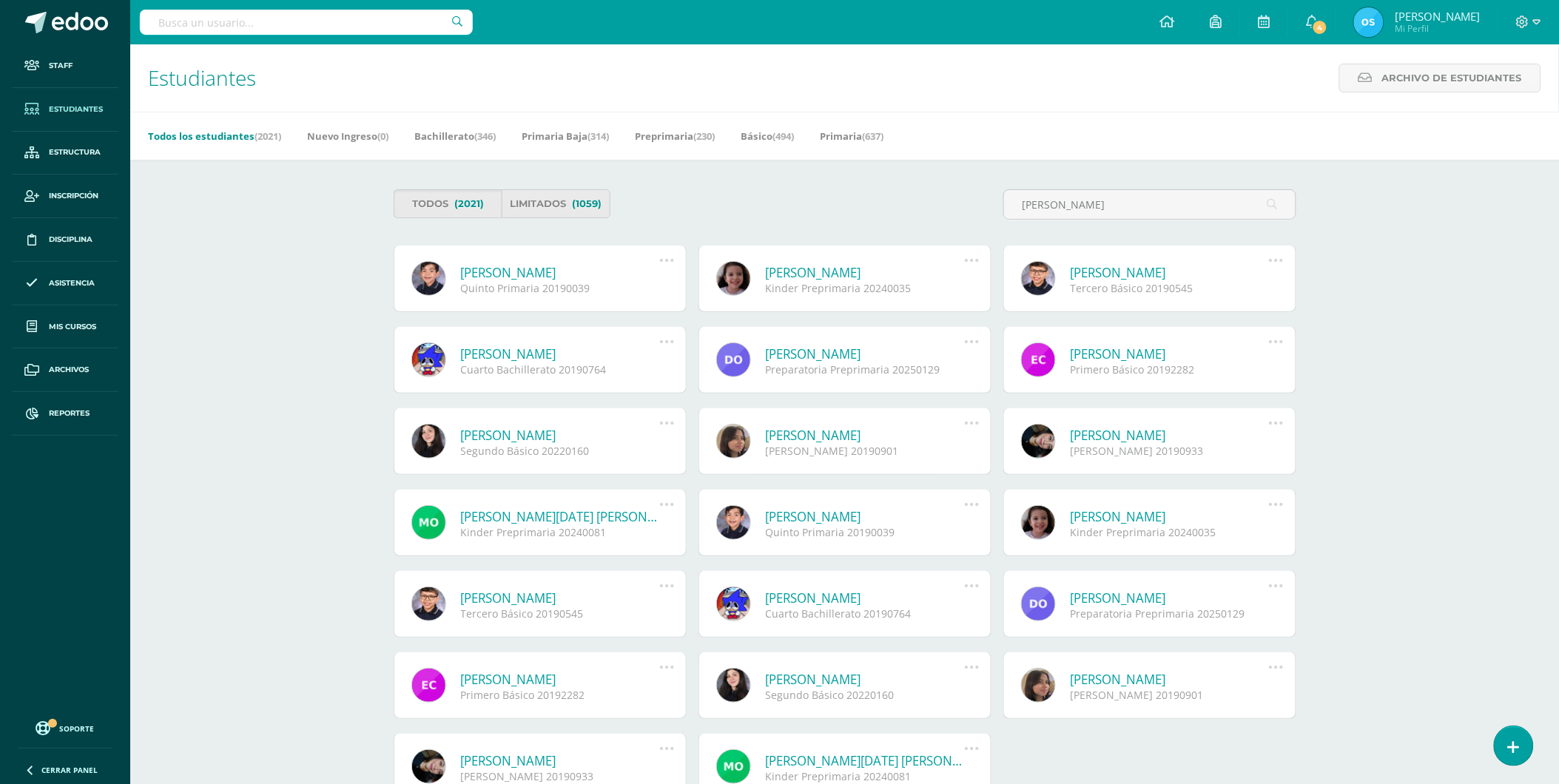
click at [831, 276] on link "Ana Paula Bracamonte Ortíz" at bounding box center [866, 273] width 199 height 17
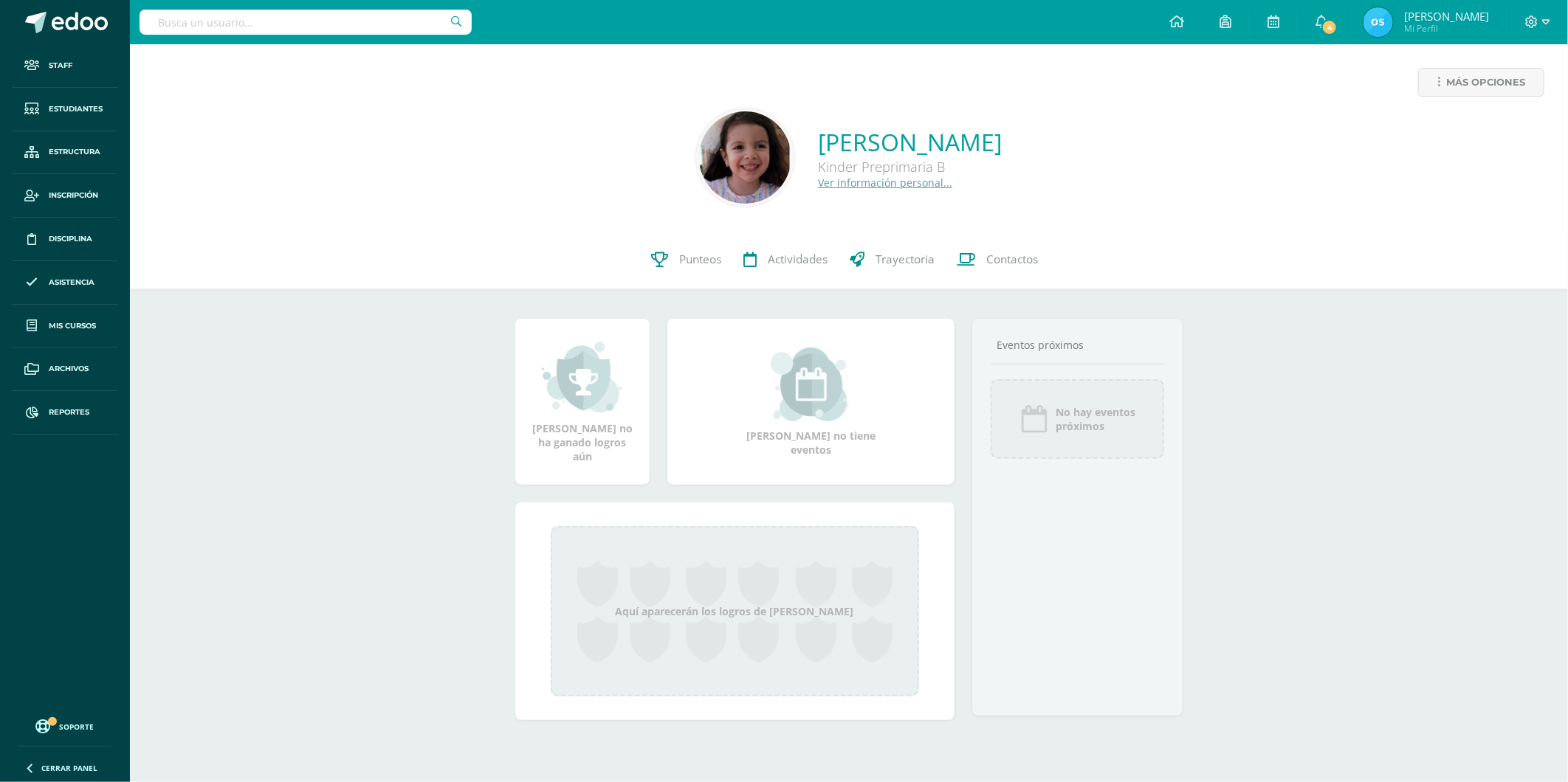
click at [818, 189] on link "Ver información personal..." at bounding box center [885, 182] width 135 height 14
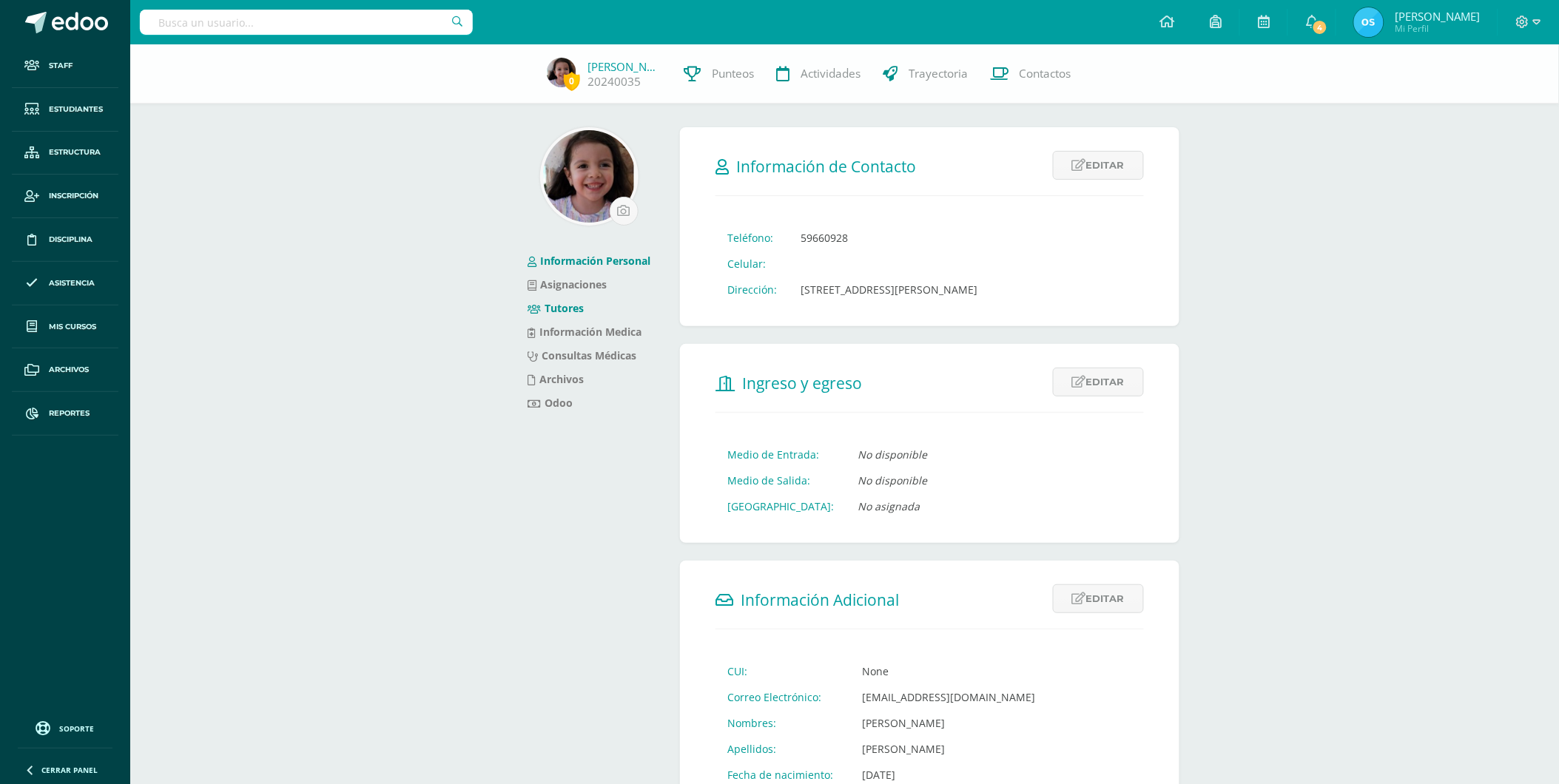
click at [570, 305] on link "Tutores" at bounding box center [556, 308] width 56 height 14
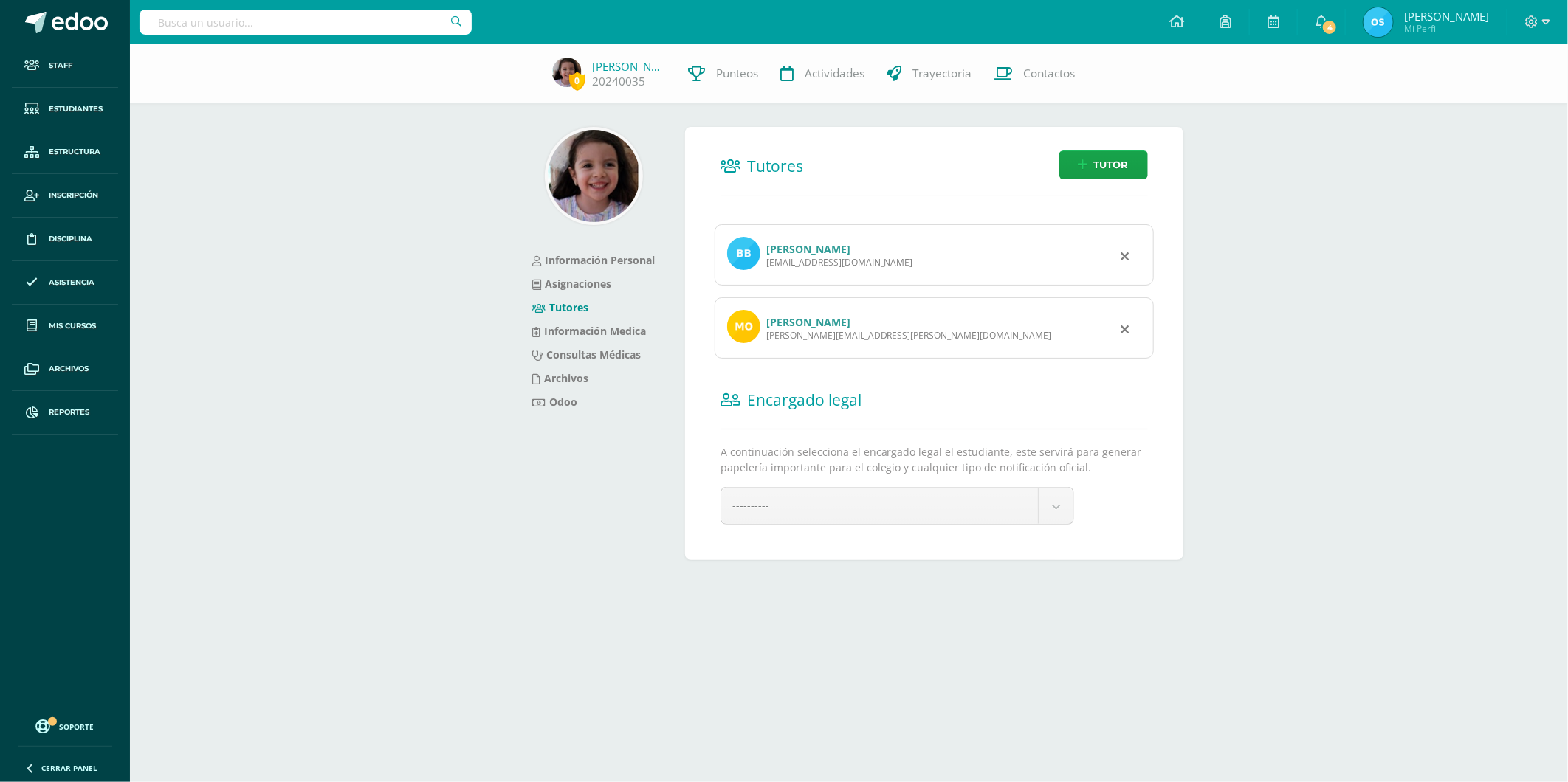
click at [806, 322] on link "[PERSON_NAME]" at bounding box center [807, 322] width 84 height 14
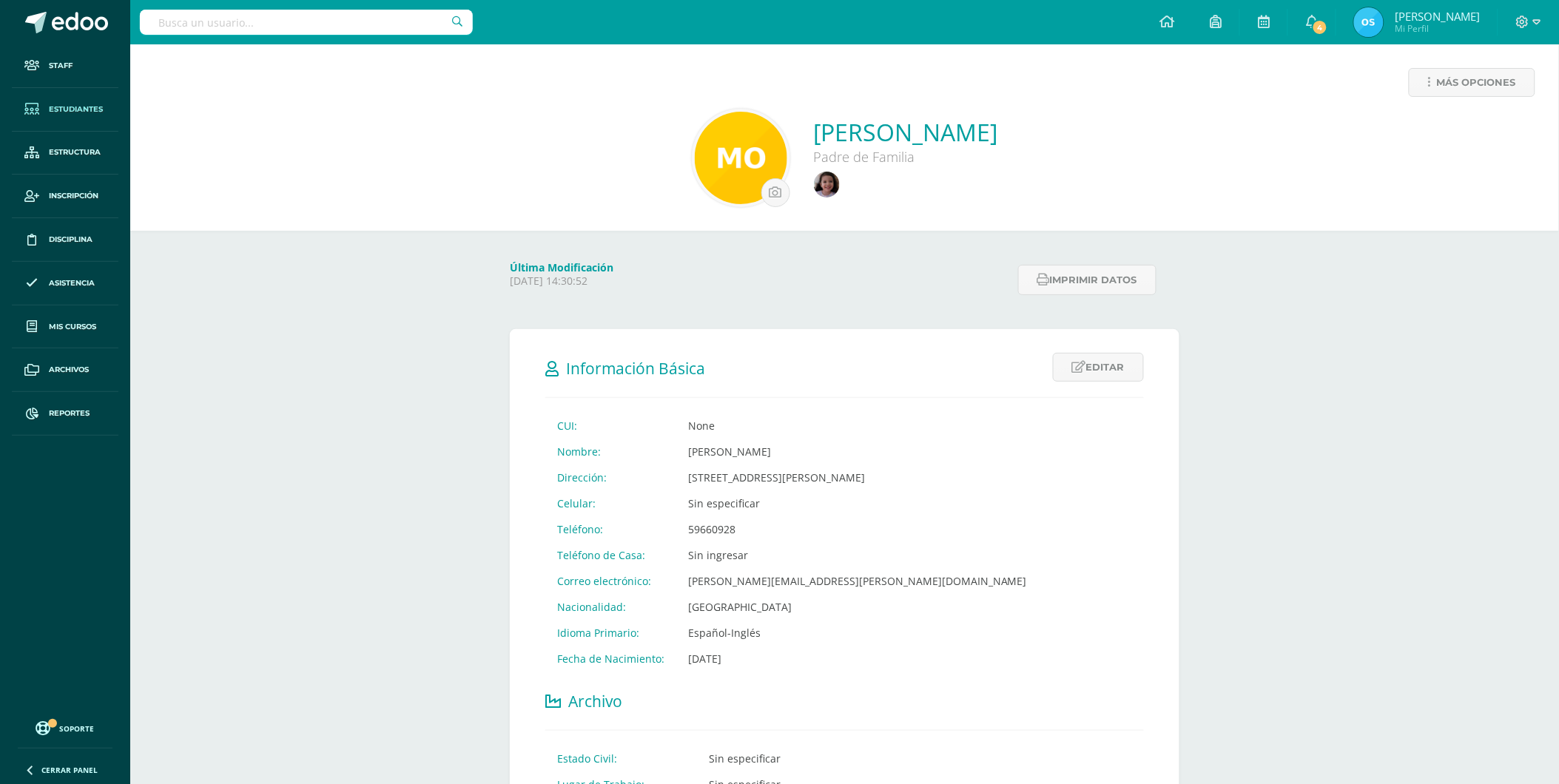
click at [79, 108] on span "Estudiantes" at bounding box center [75, 110] width 54 height 12
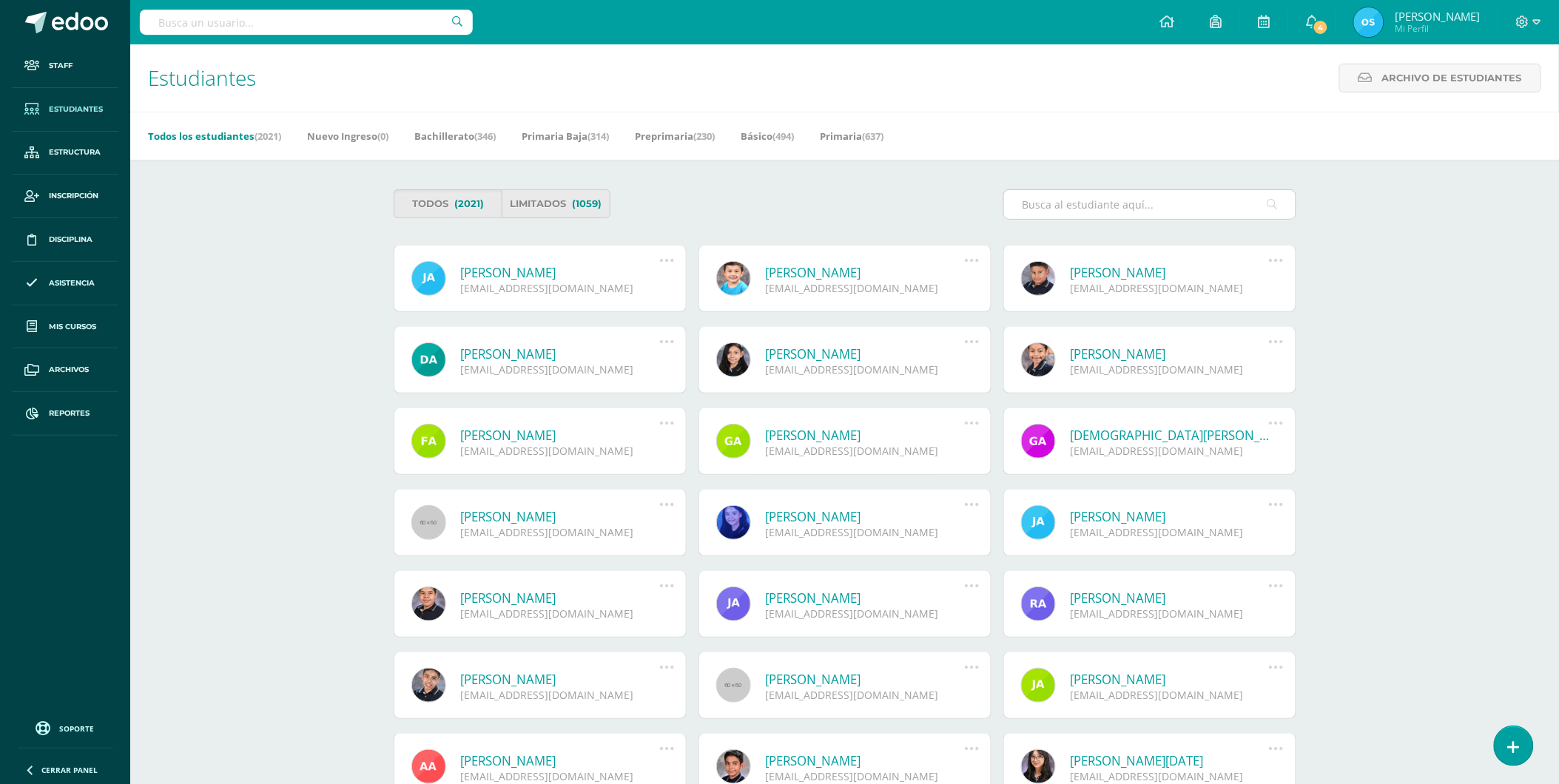
click at [1067, 204] on input "text" at bounding box center [1150, 204] width 292 height 29
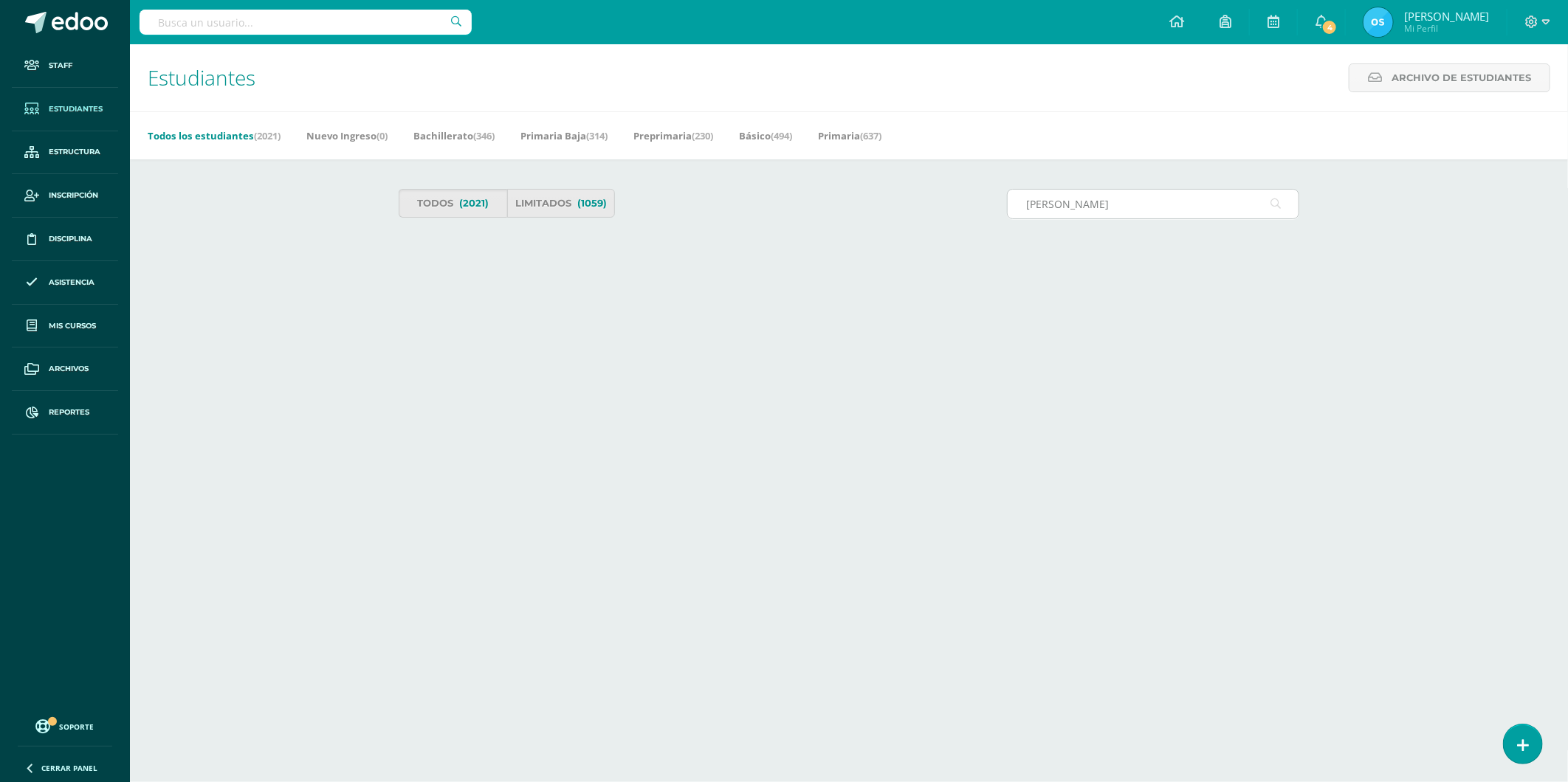
click at [1075, 205] on input "ortiz" at bounding box center [1153, 204] width 291 height 28
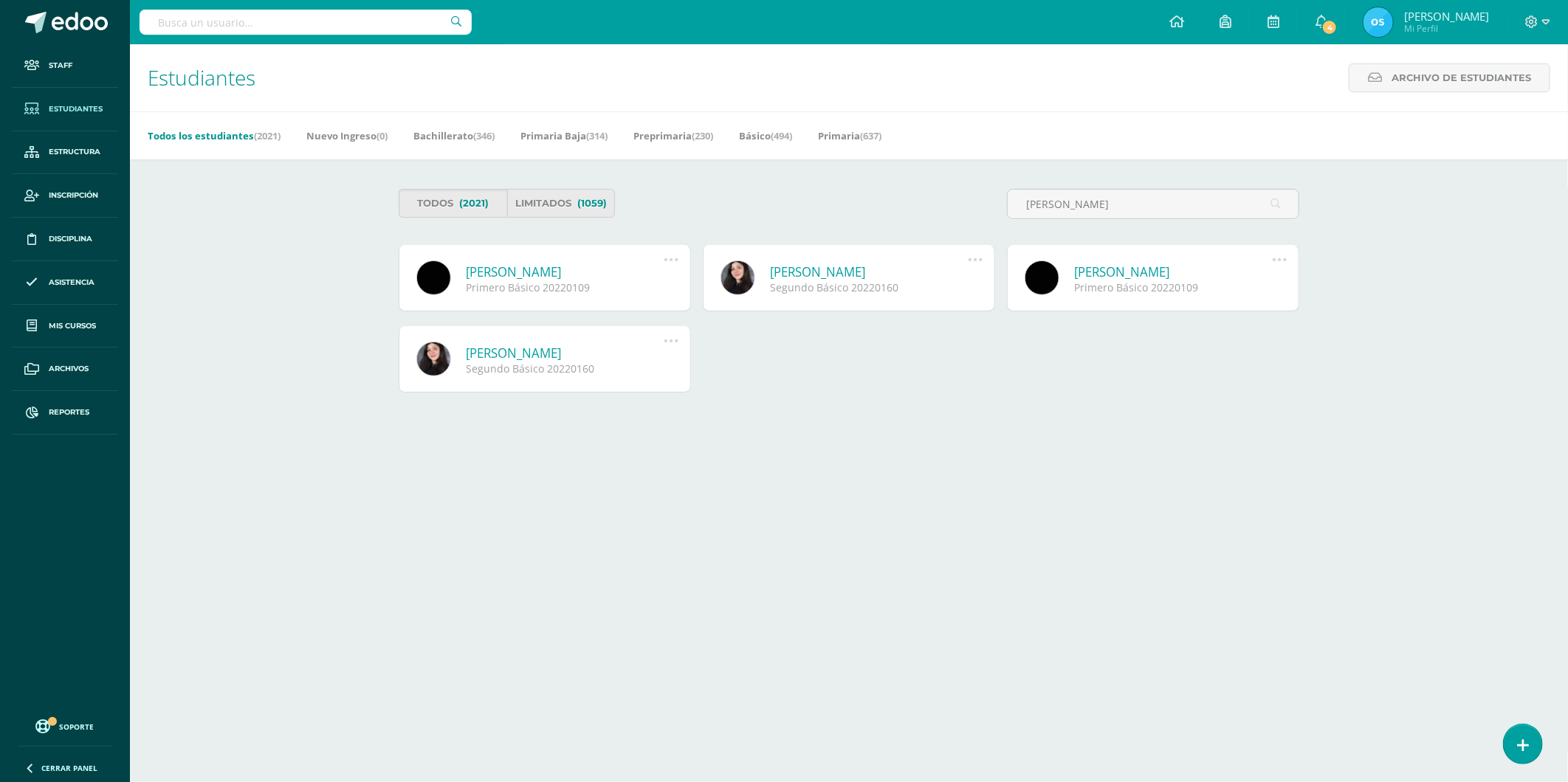
type input "ortiz aku"
click at [842, 274] on link "Camila Isabel Ortiz Aku" at bounding box center [869, 272] width 199 height 17
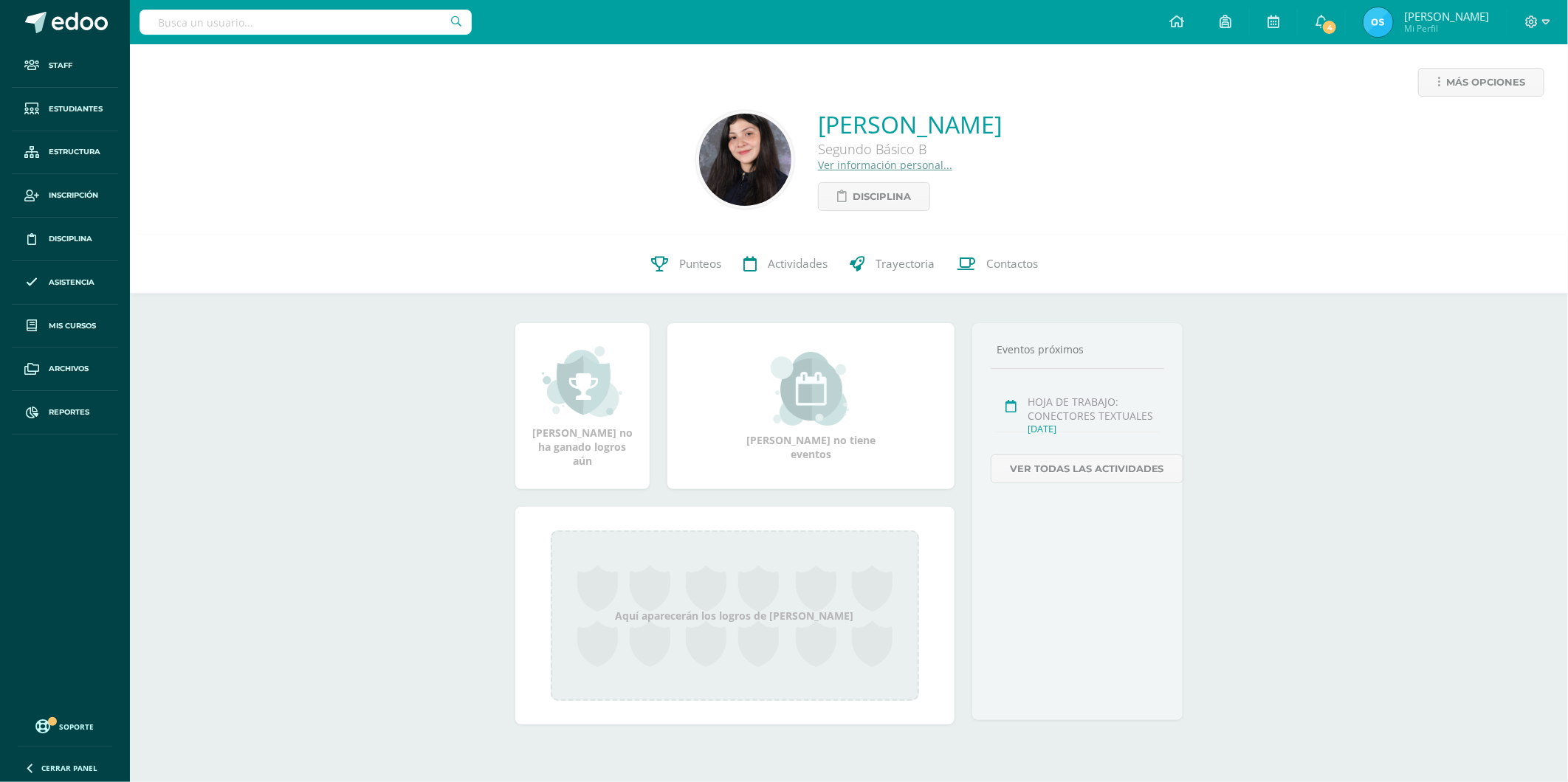
click at [854, 167] on link "Ver información personal..." at bounding box center [885, 165] width 135 height 14
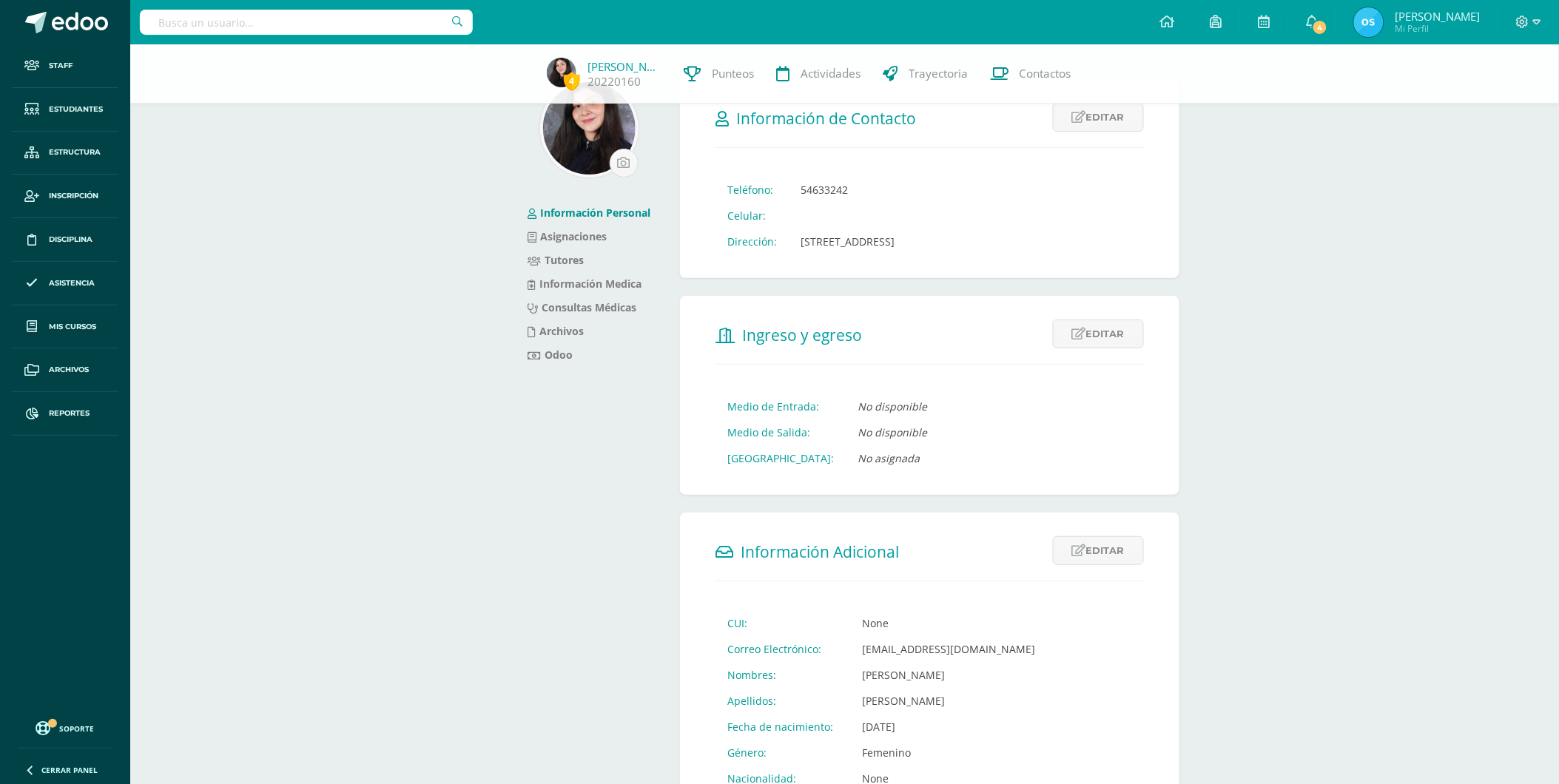
scroll to position [47, 0]
click at [564, 257] on link "Tutores" at bounding box center [556, 261] width 56 height 14
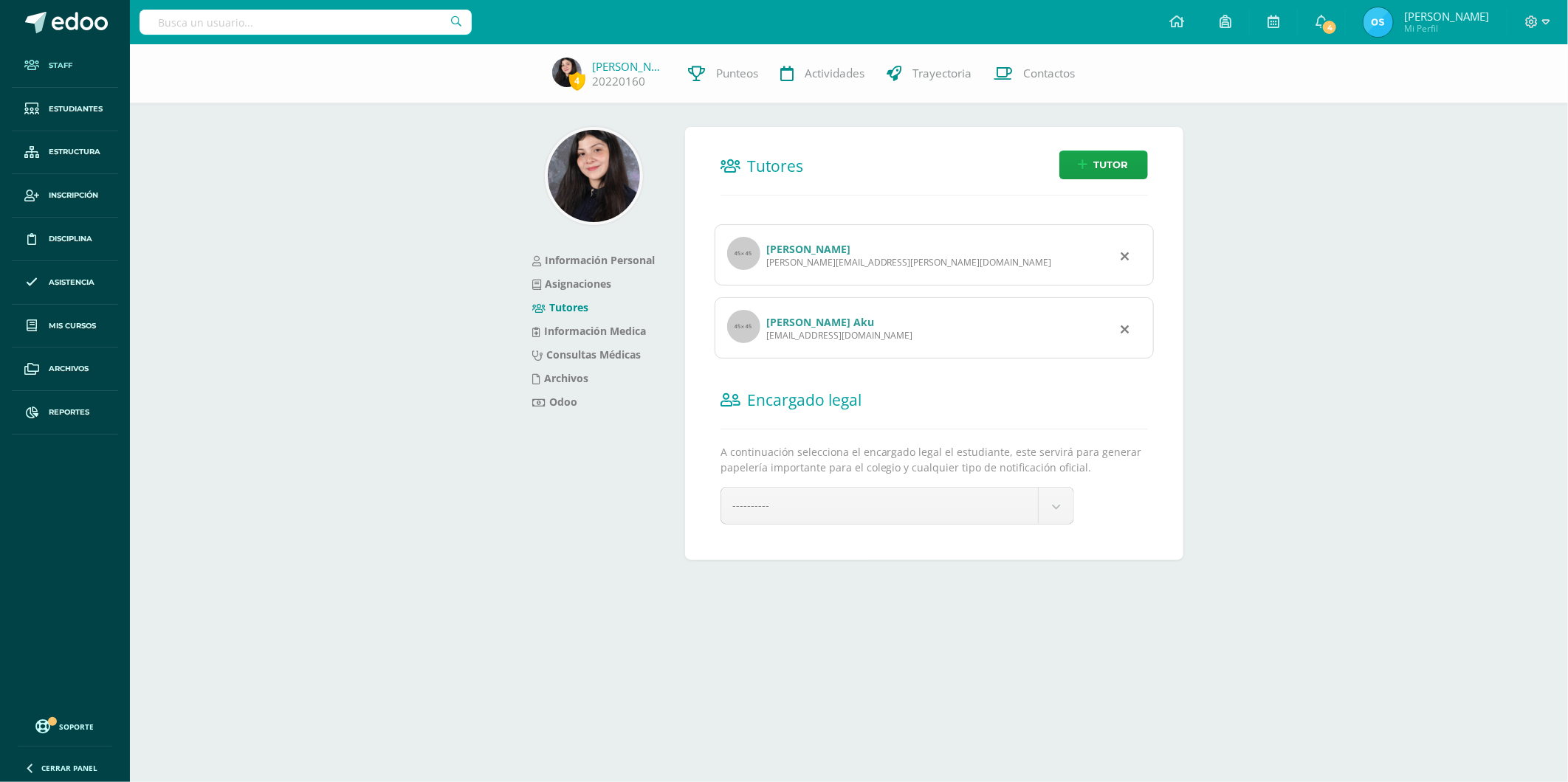
click at [61, 60] on span "Staff" at bounding box center [60, 66] width 23 height 12
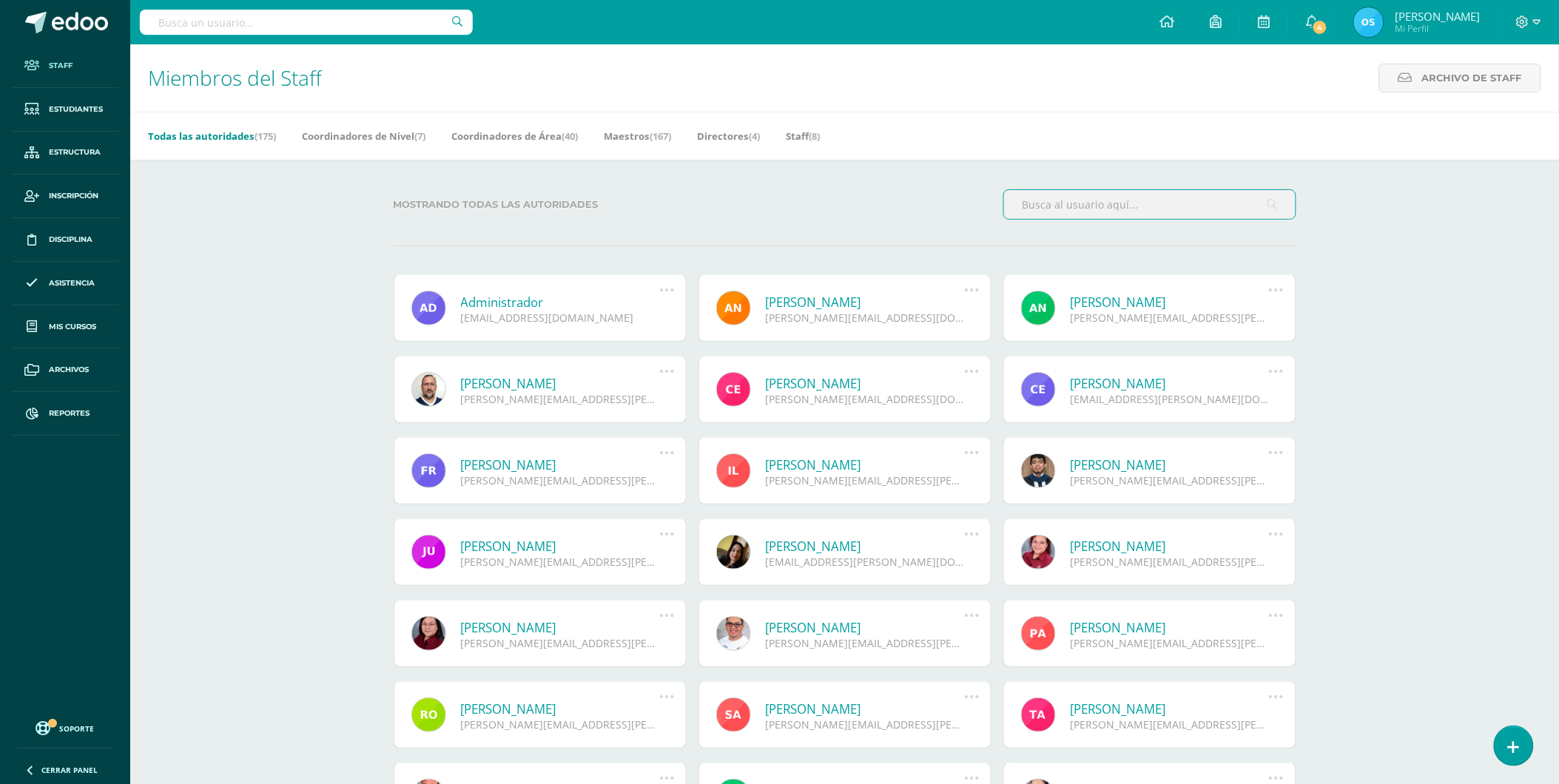
click at [1184, 209] on input "text" at bounding box center [1150, 204] width 292 height 29
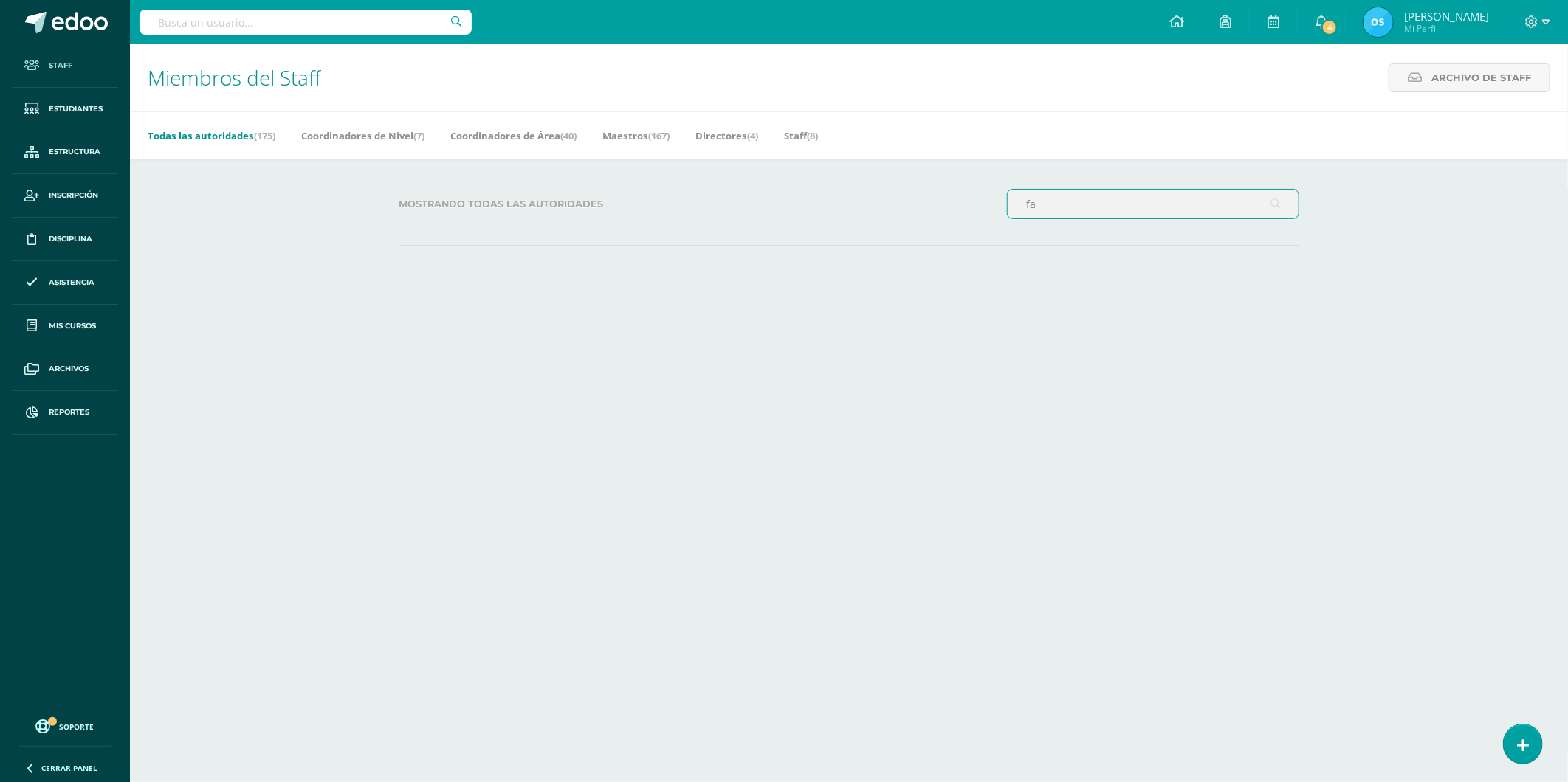
type input "f"
click at [75, 64] on link "Staff" at bounding box center [65, 66] width 106 height 43
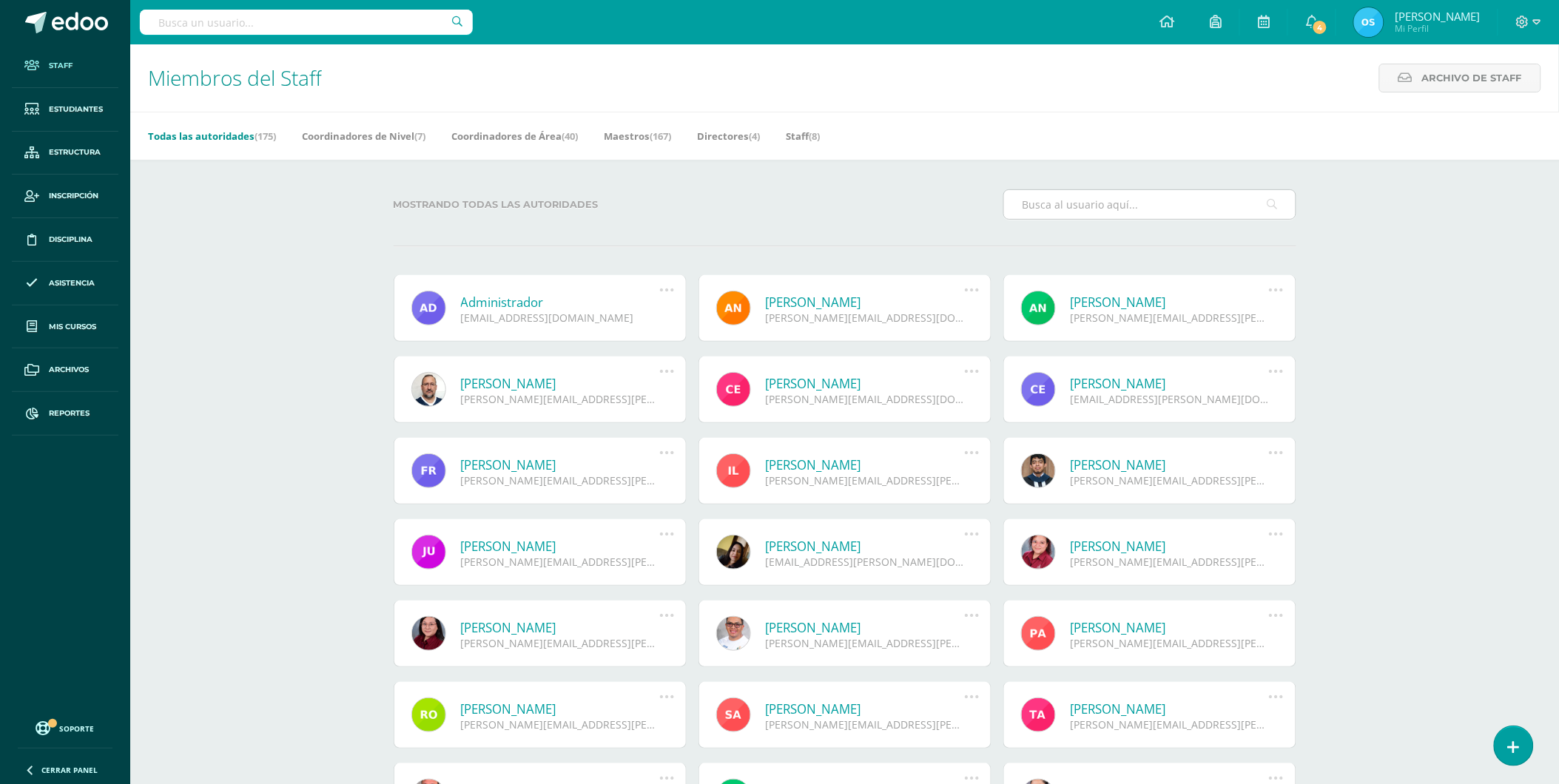
click at [1092, 204] on input "text" at bounding box center [1150, 204] width 292 height 29
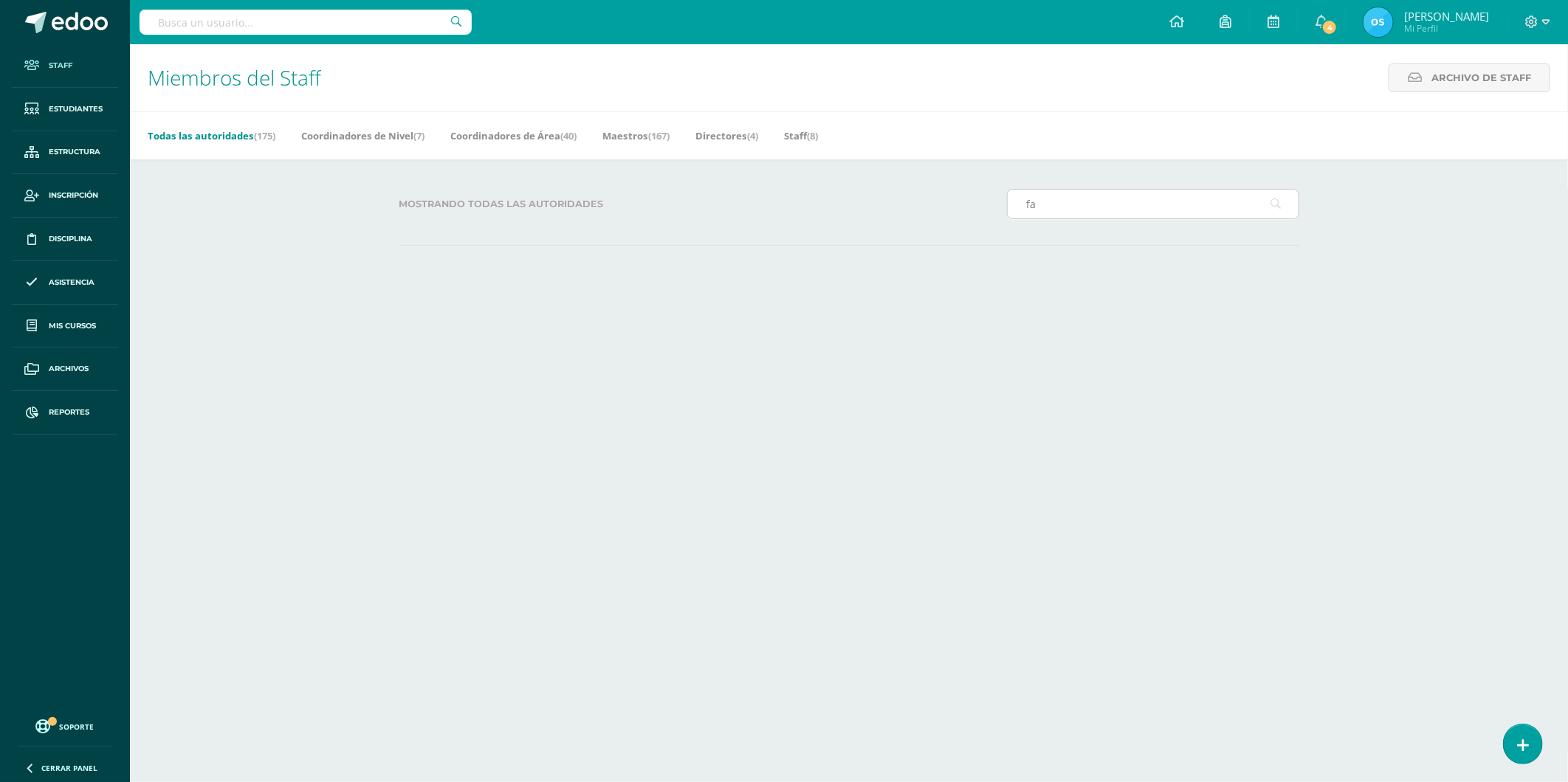
type input "f"
click at [1092, 201] on input "text" at bounding box center [1153, 204] width 291 height 28
click at [60, 64] on span "Staff" at bounding box center [60, 66] width 23 height 12
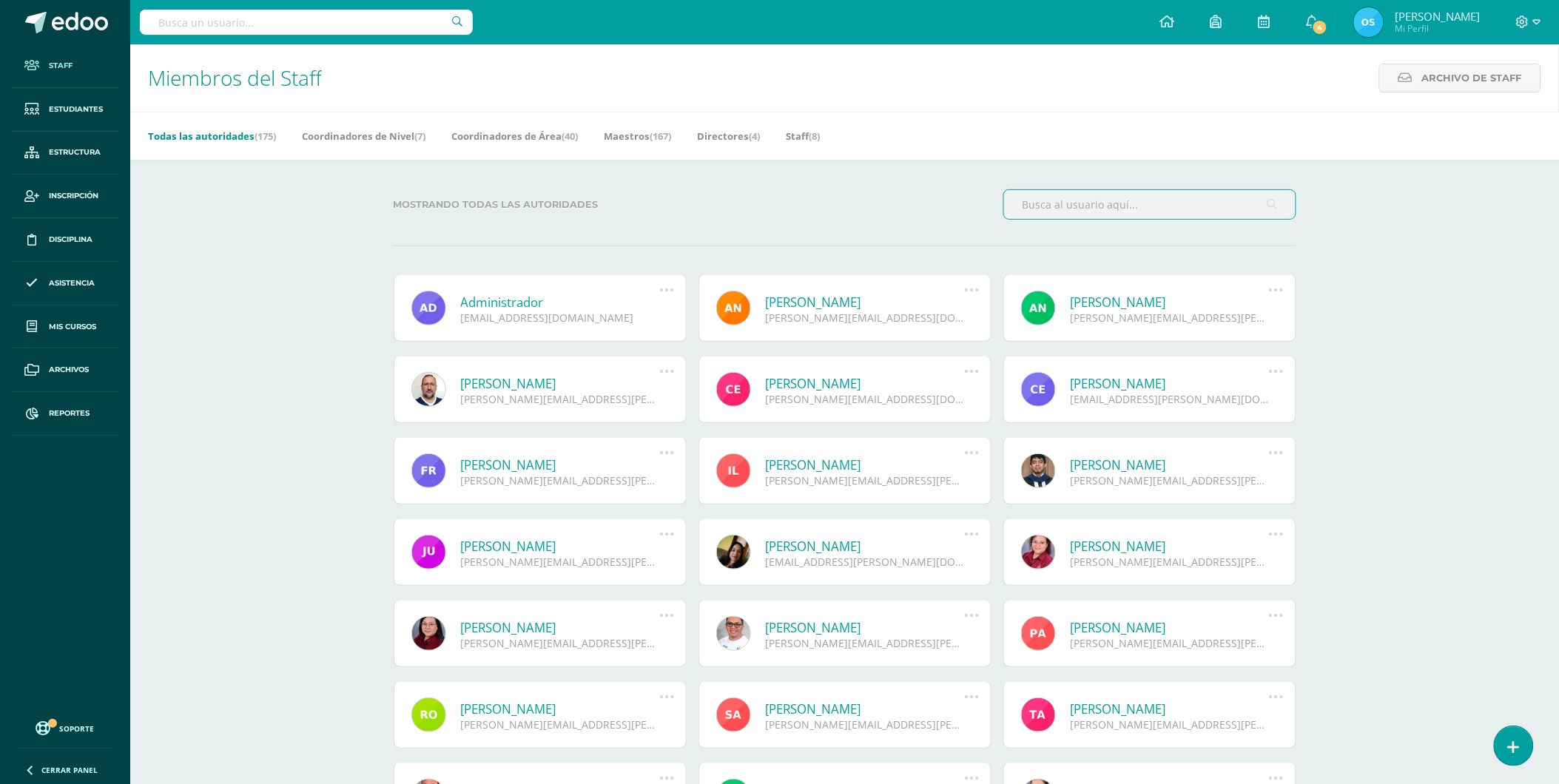
click at [1063, 207] on input "text" at bounding box center [1150, 204] width 292 height 29
paste input "fatima.samayoa@liceoguatemala.edu.gt"
type input "fatima.samayoa@liceoguatemala.edu.gt"
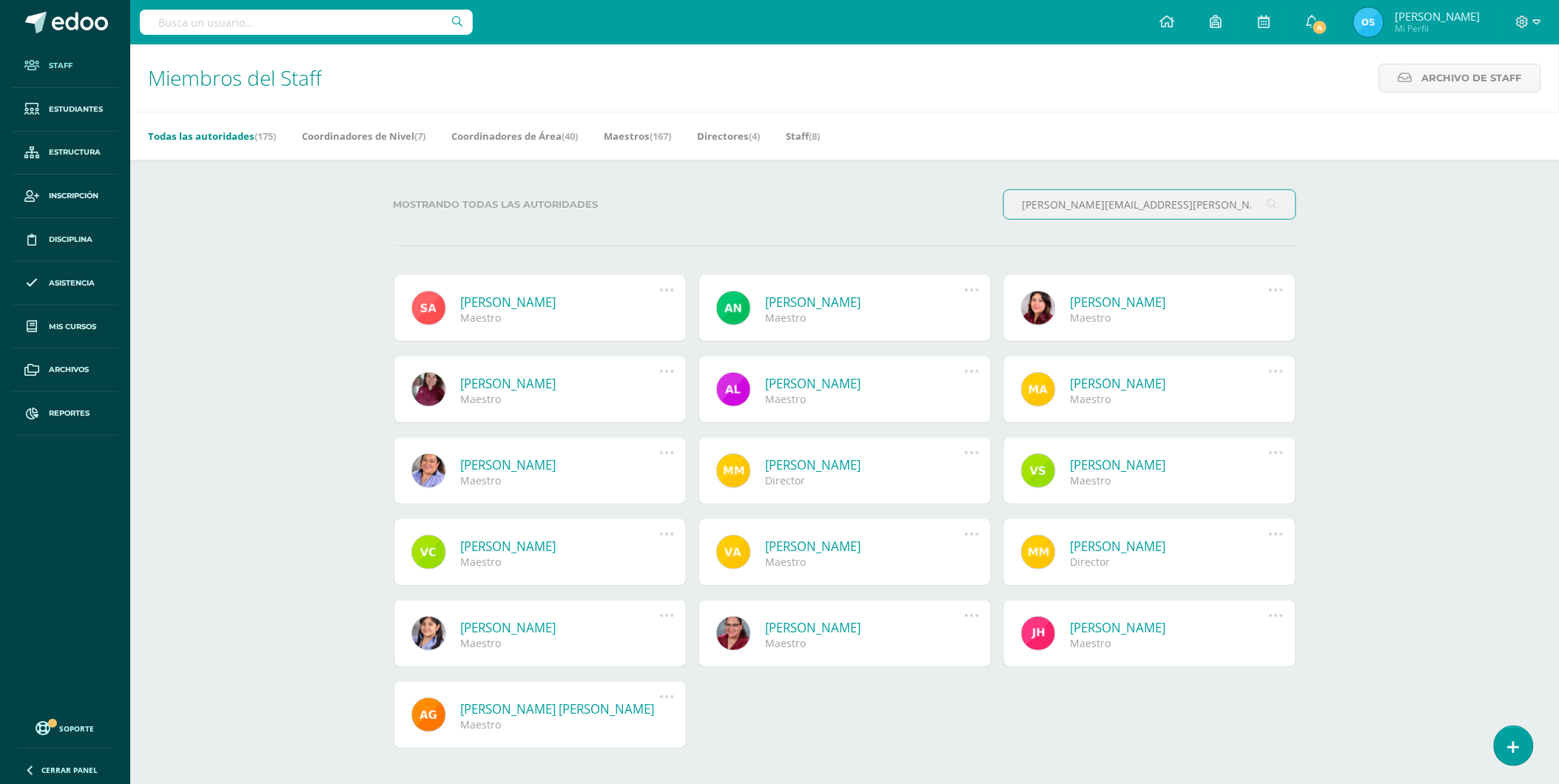
click at [235, 138] on link "Todas las autoridades (175)" at bounding box center [212, 136] width 128 height 23
click at [212, 130] on link "Todas las autoridades (175)" at bounding box center [206, 136] width 128 height 23
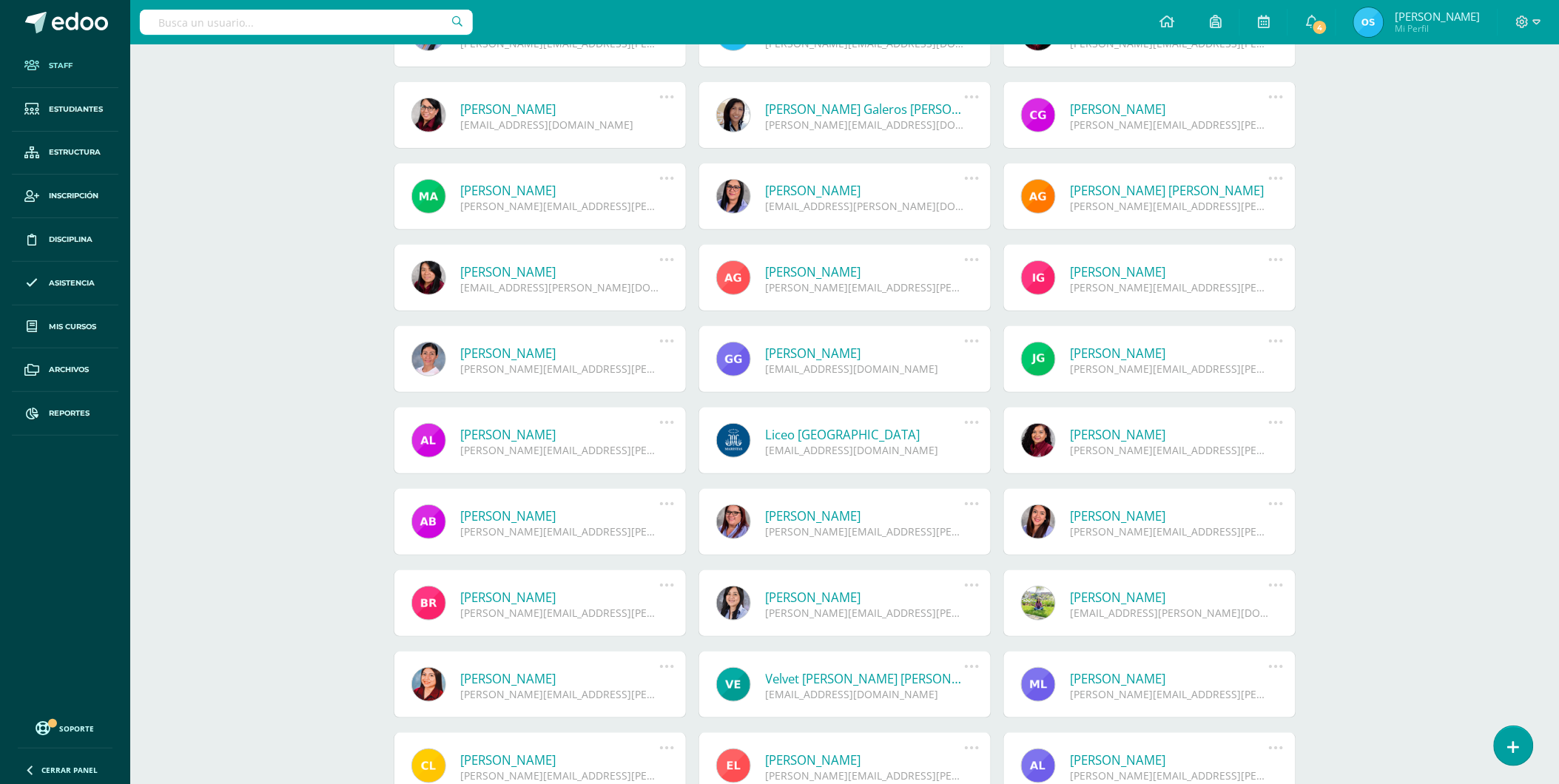
scroll to position [2060, 0]
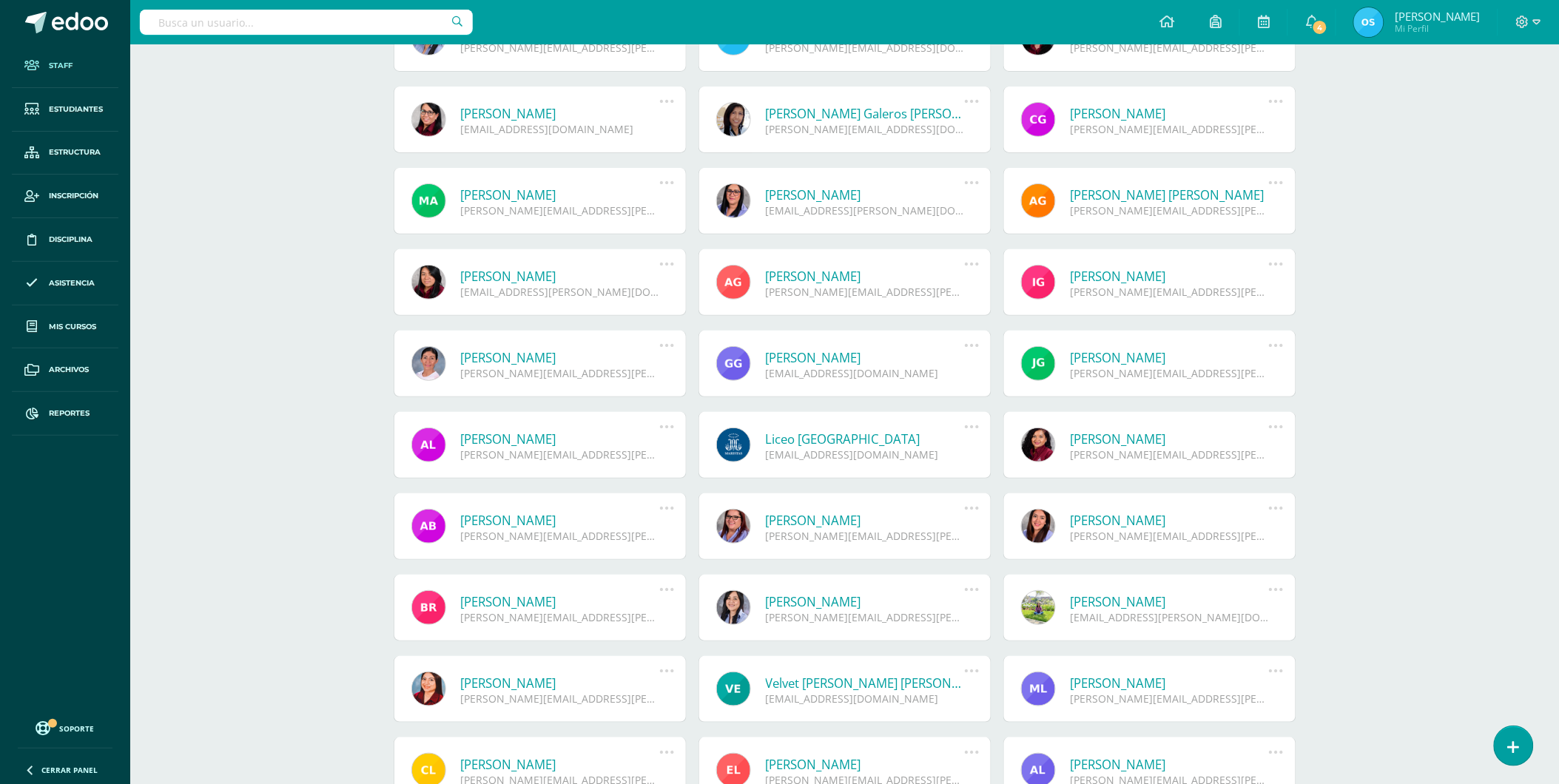
click at [420, 686] on link at bounding box center [428, 689] width 35 height 35
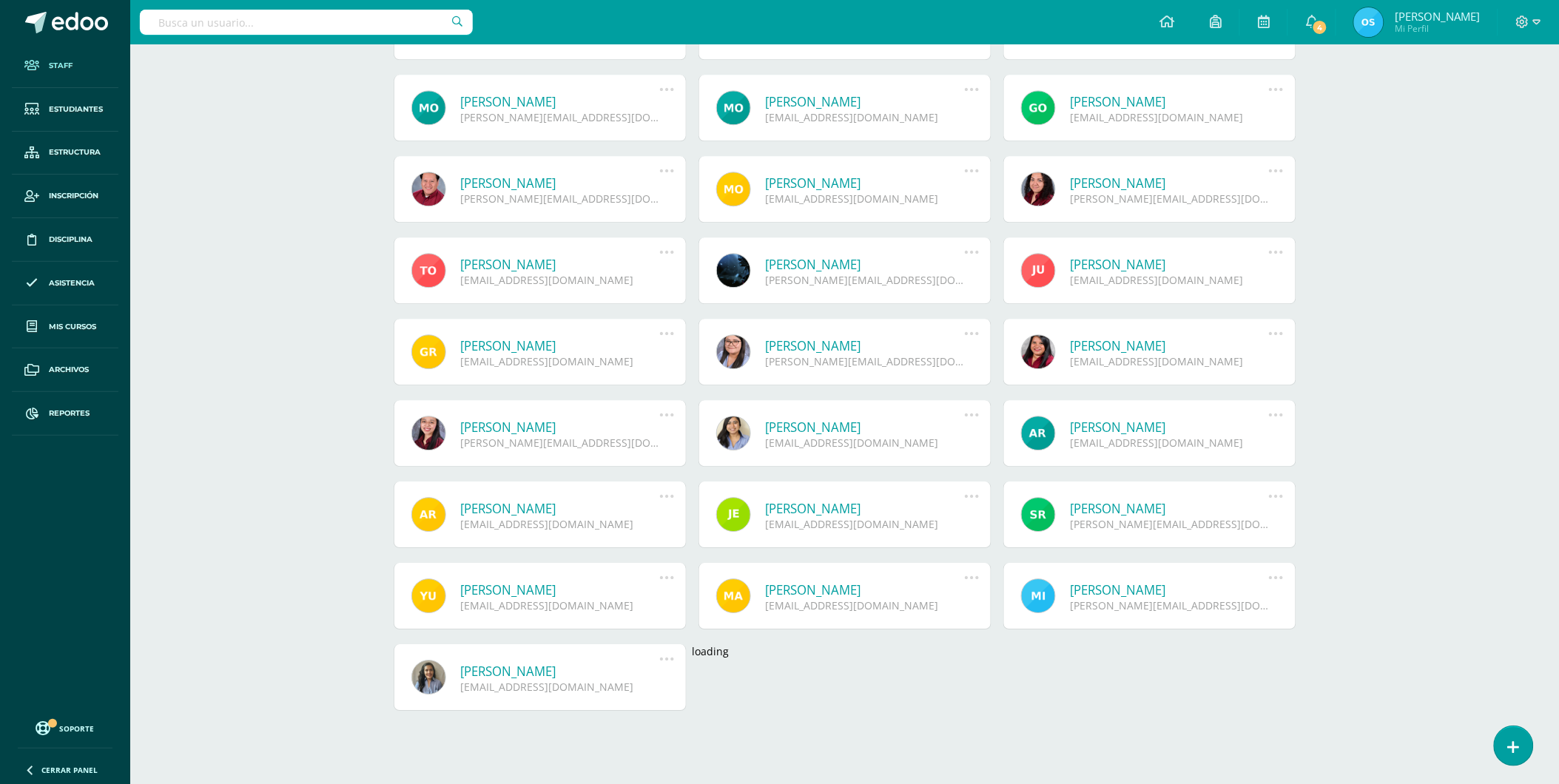
scroll to position [3302, 0]
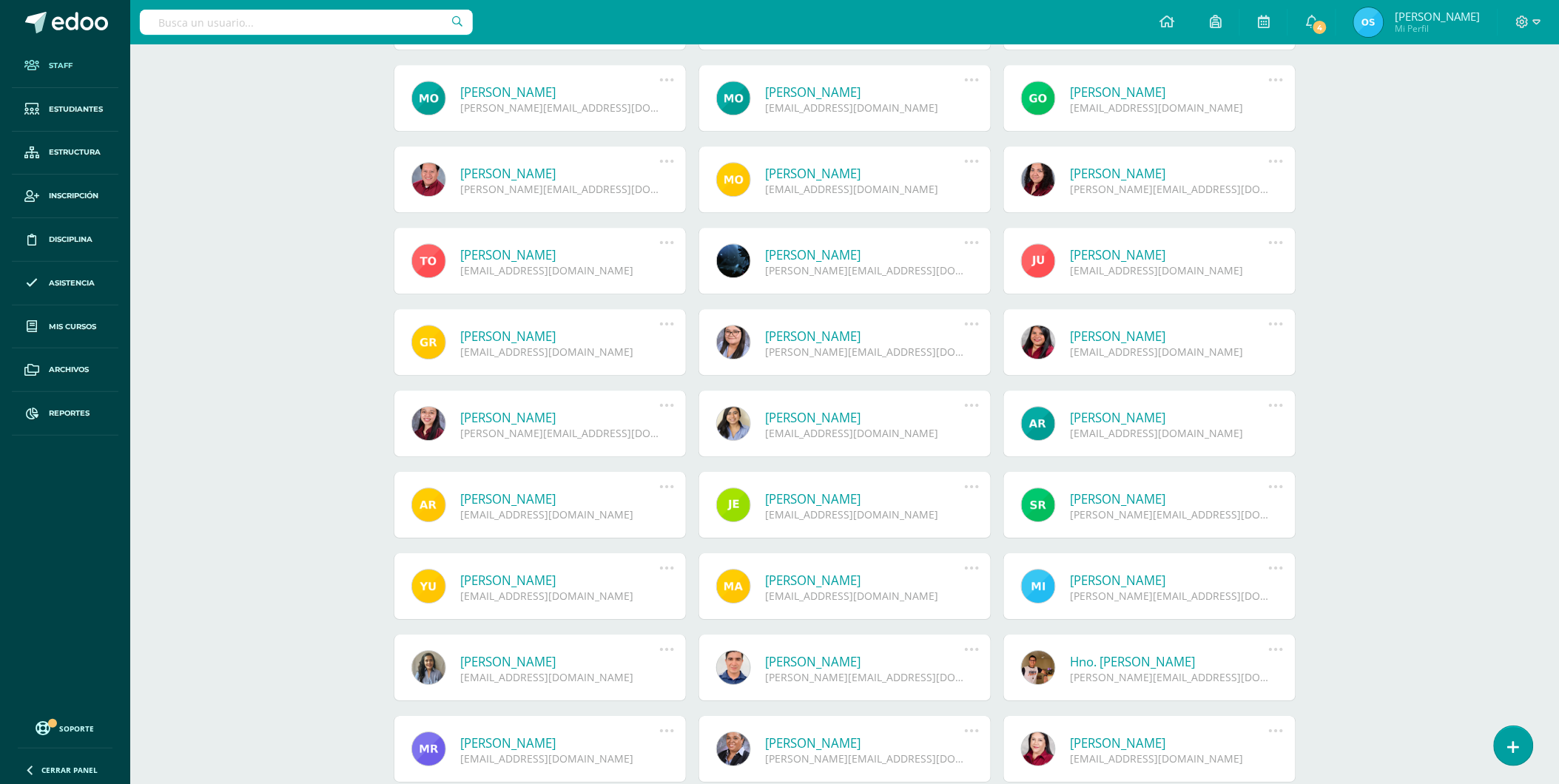
click at [726, 424] on link at bounding box center [733, 423] width 35 height 35
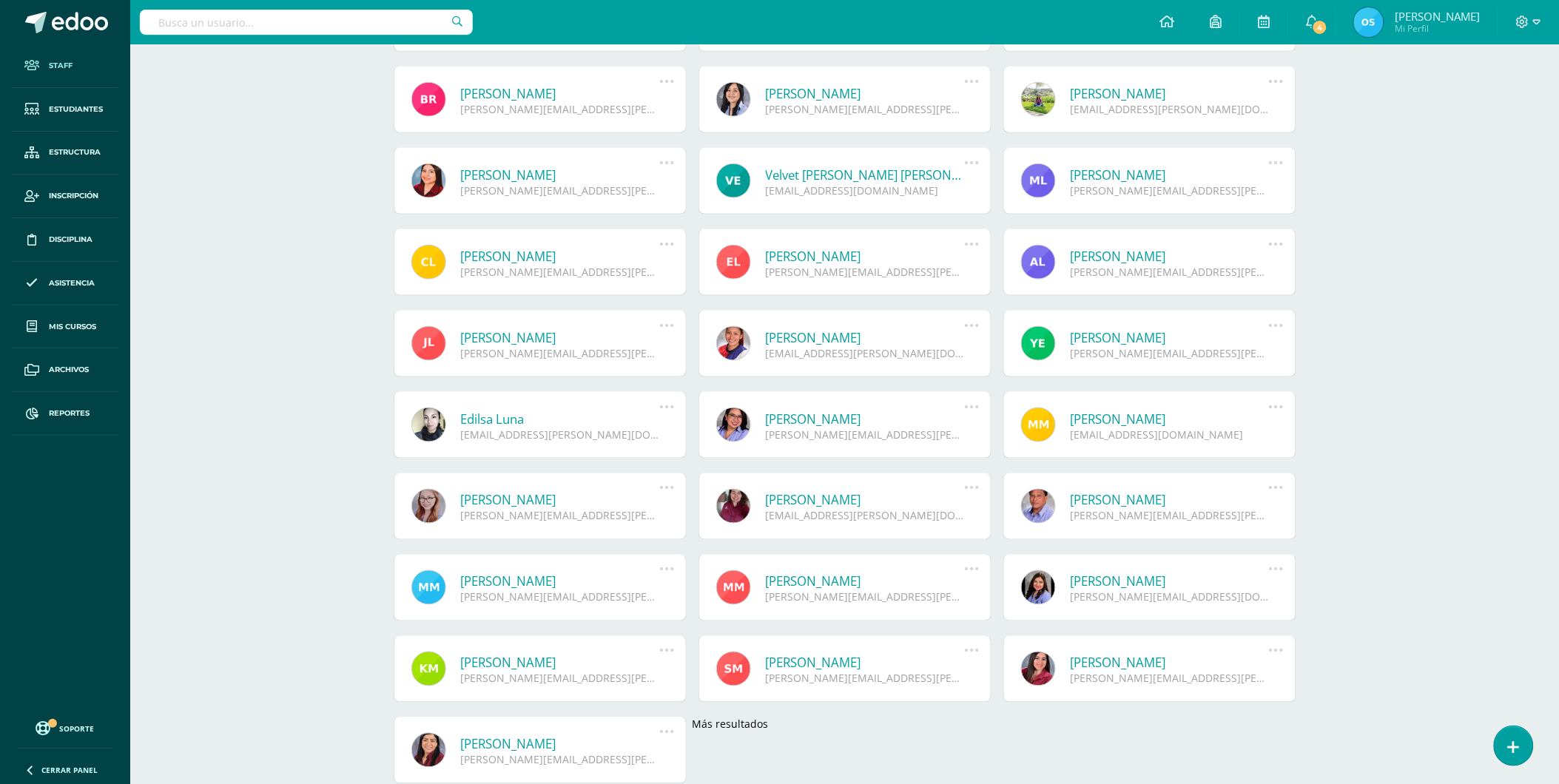
scroll to position [2571, 0]
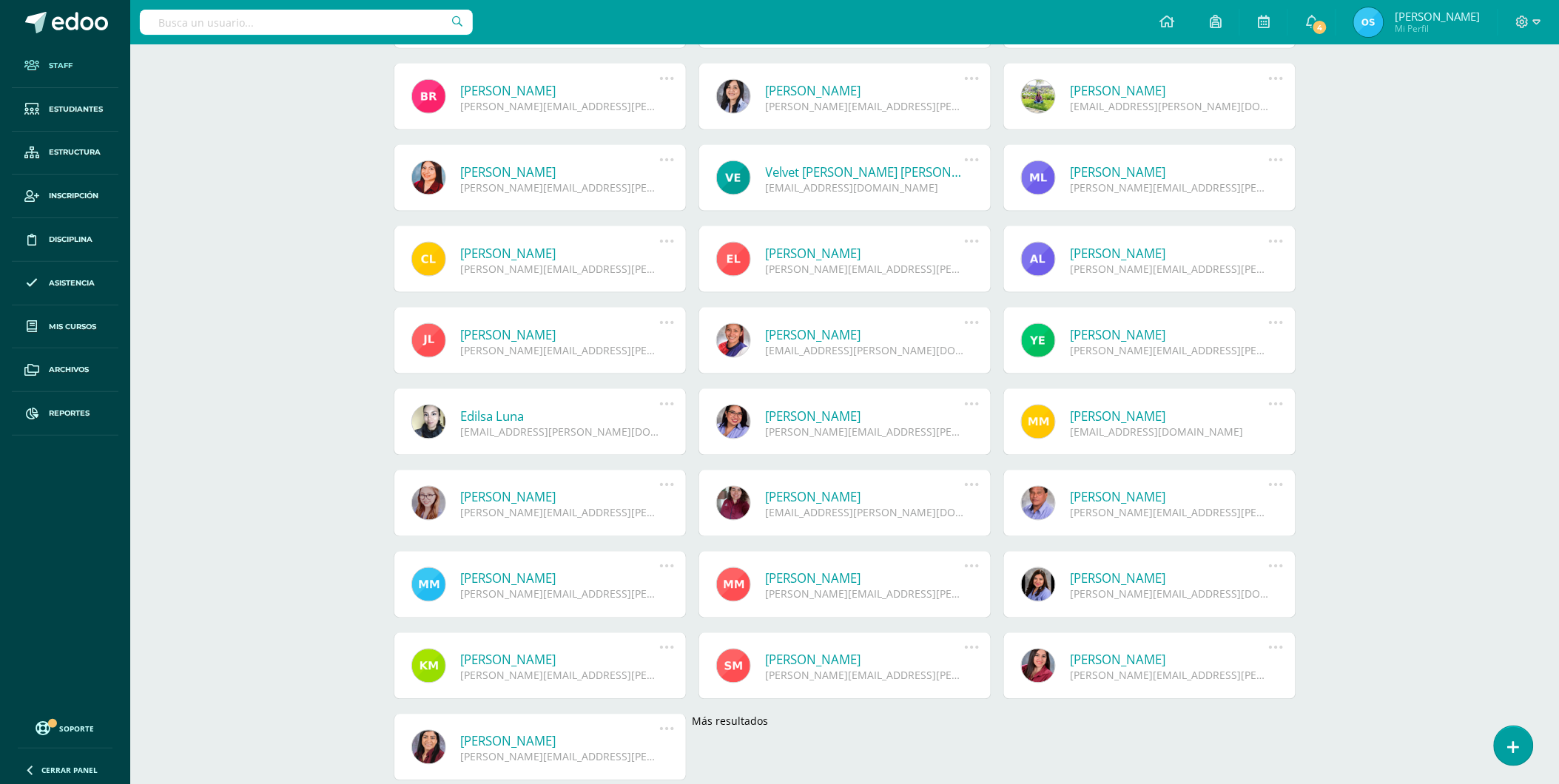
click at [1037, 584] on link at bounding box center [1039, 585] width 35 height 35
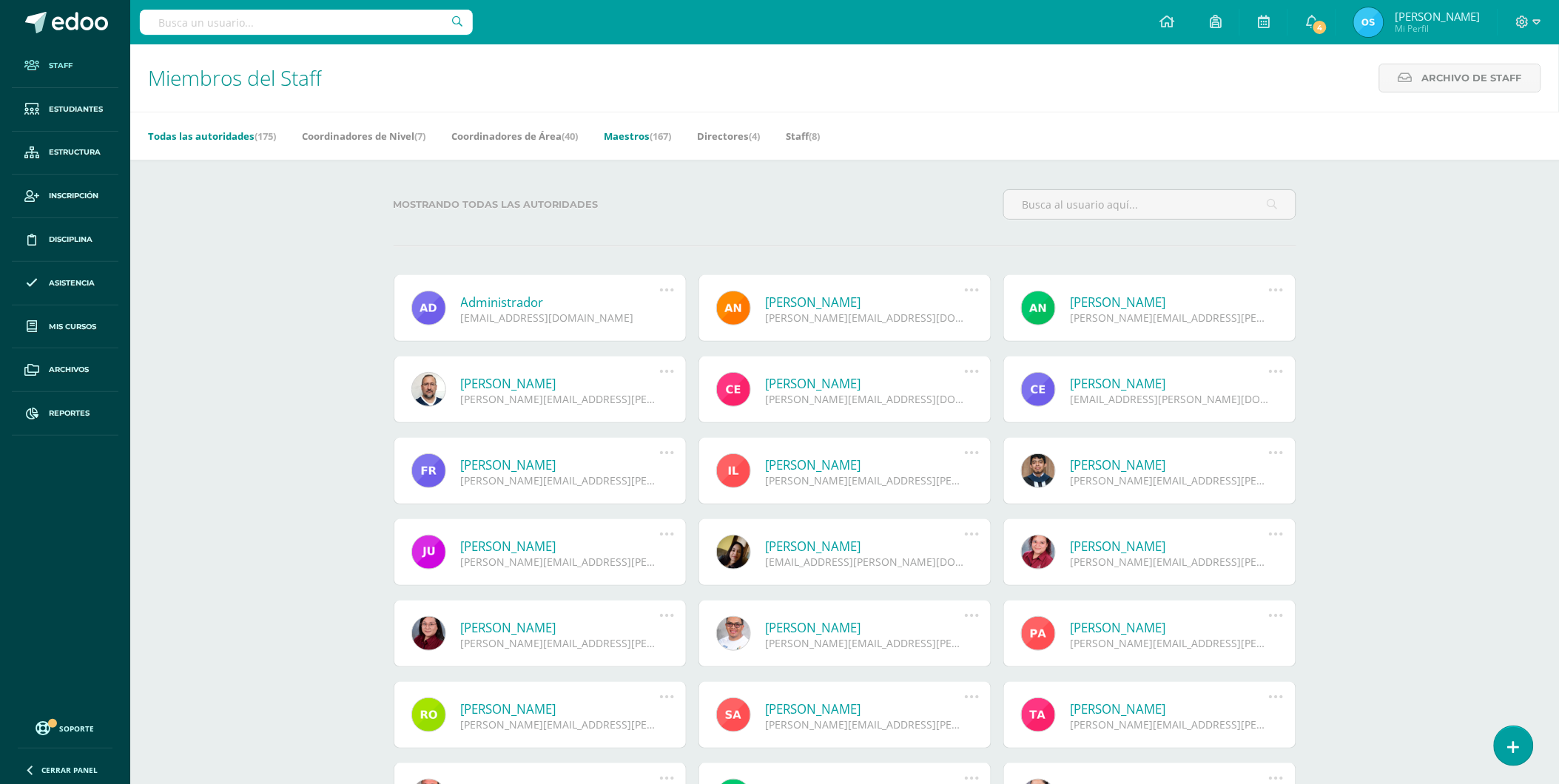
click at [660, 138] on link "Maestros (167)" at bounding box center [638, 136] width 68 height 23
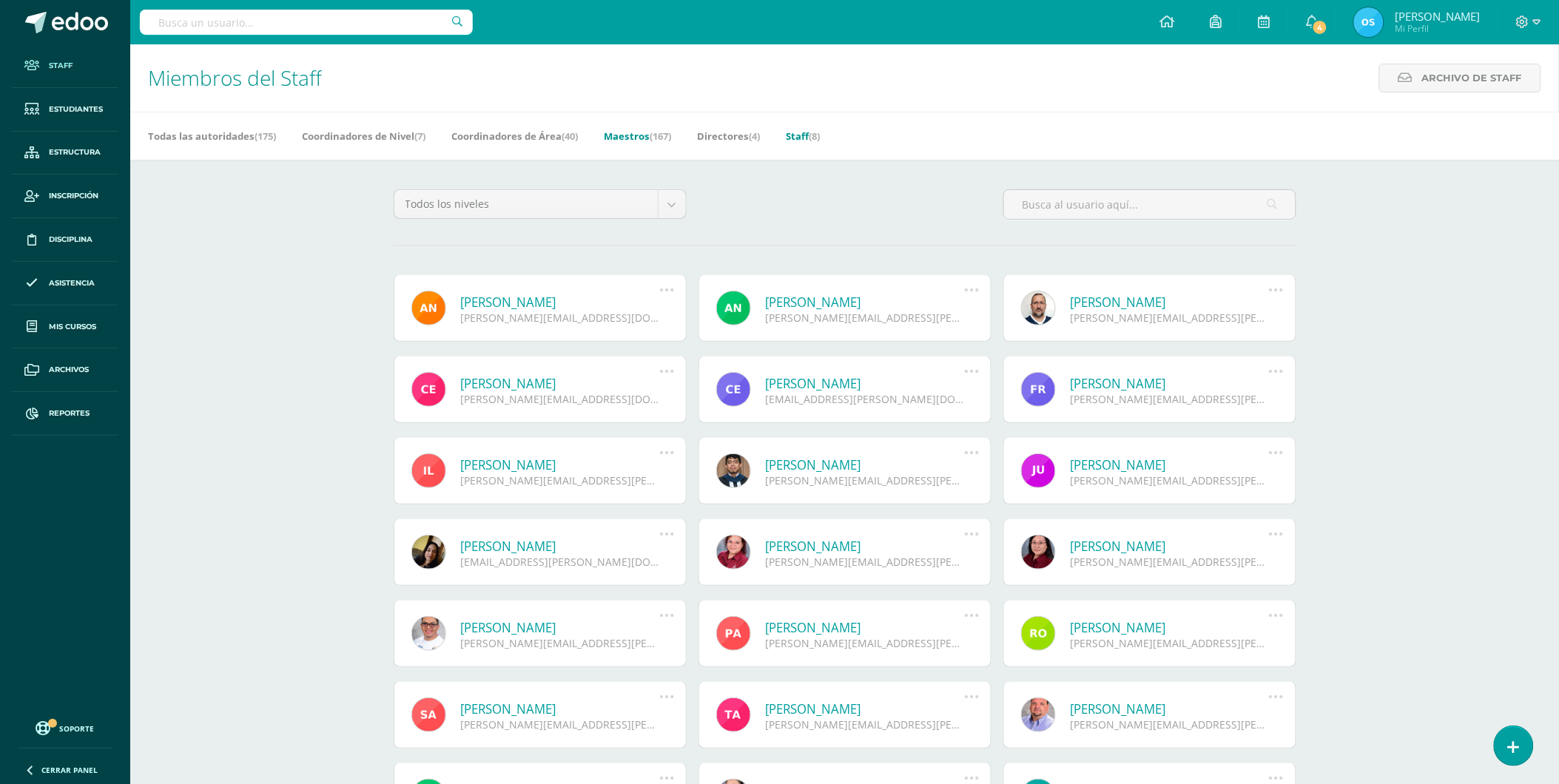
click at [820, 138] on link "Staff (8)" at bounding box center [802, 136] width 34 height 23
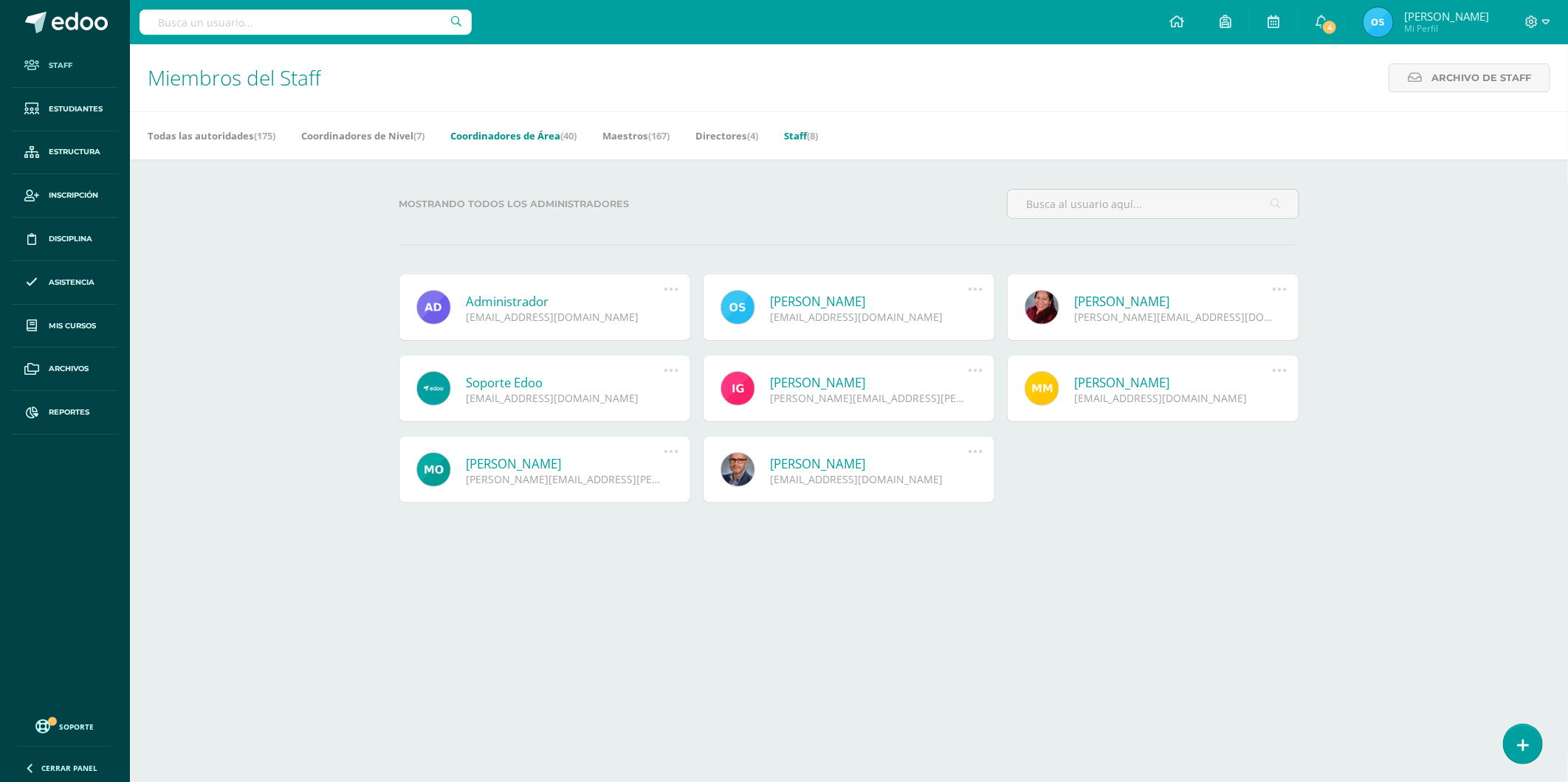
click at [530, 138] on link "Coordinadores de Área (40)" at bounding box center [513, 136] width 126 height 23
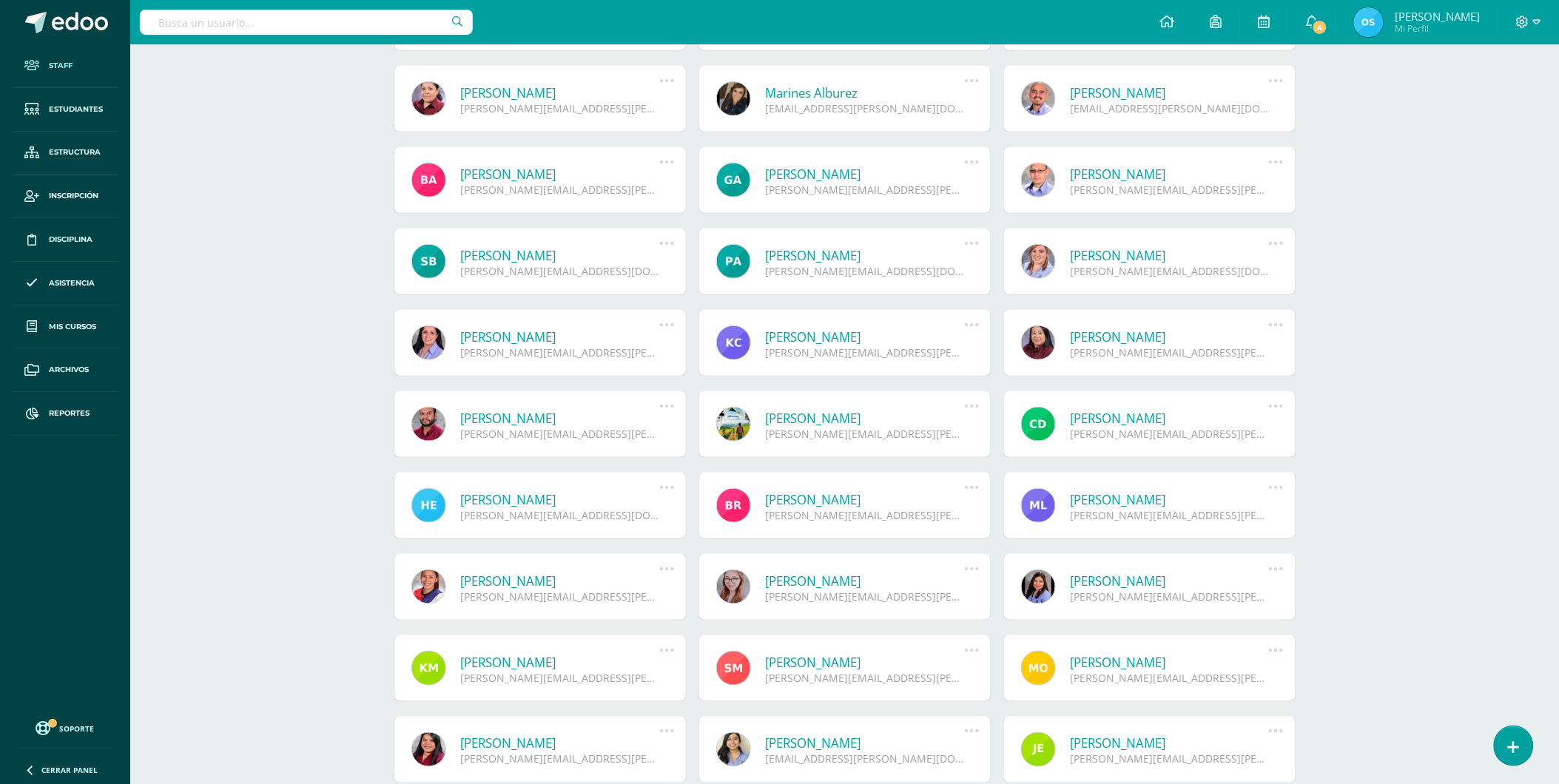
scroll to position [287, 0]
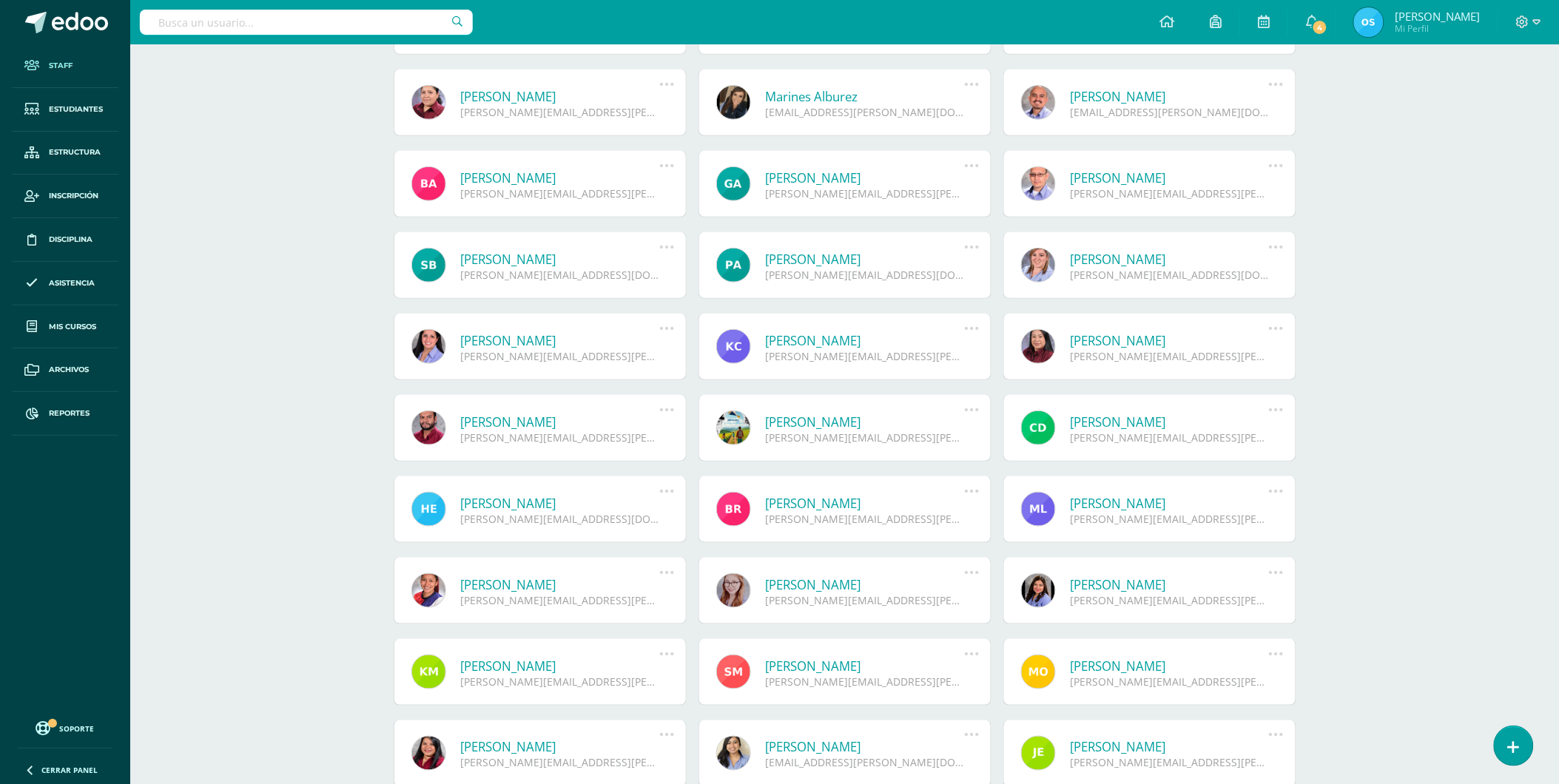
click at [59, 61] on span "Staff" at bounding box center [60, 66] width 23 height 12
